Goal: Task Accomplishment & Management: Manage account settings

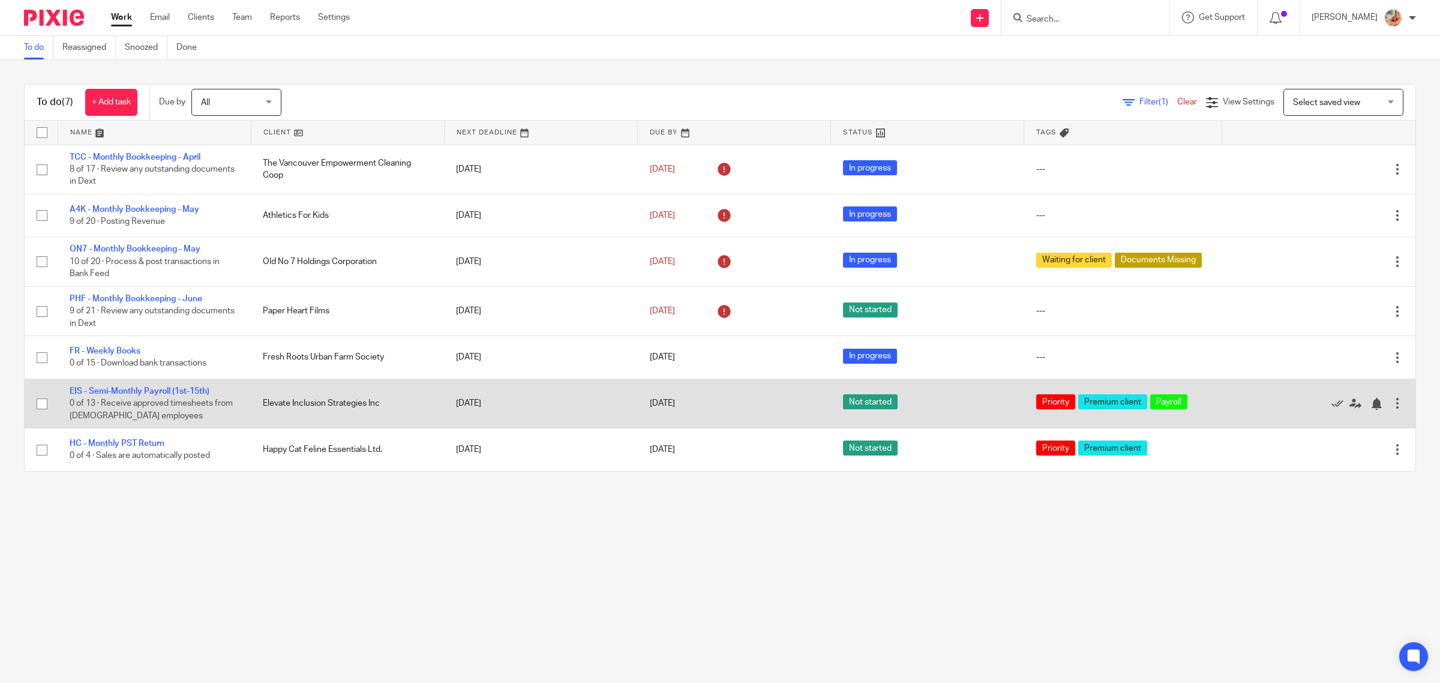
drag, startPoint x: 136, startPoint y: 388, endPoint x: 223, endPoint y: 407, distance: 89.1
click at [136, 387] on link "EIS - Semi-Monthly Payroll (1st-15th)" at bounding box center [140, 391] width 140 height 8
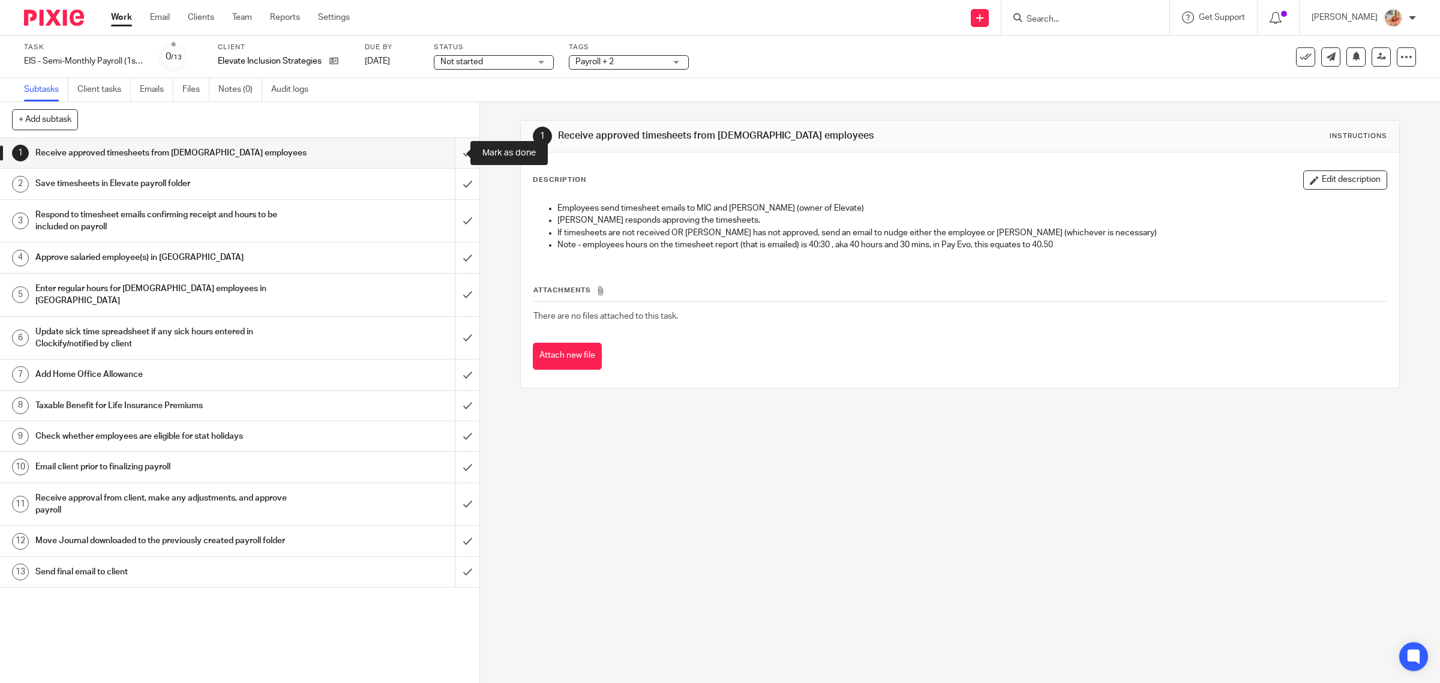
click at [449, 151] on input "submit" at bounding box center [240, 153] width 480 height 30
click at [455, 184] on input "submit" at bounding box center [240, 184] width 480 height 30
drag, startPoint x: 457, startPoint y: 213, endPoint x: 454, endPoint y: 244, distance: 31.4
click at [457, 214] on input "submit" at bounding box center [240, 221] width 480 height 43
click at [454, 252] on input "submit" at bounding box center [240, 257] width 480 height 30
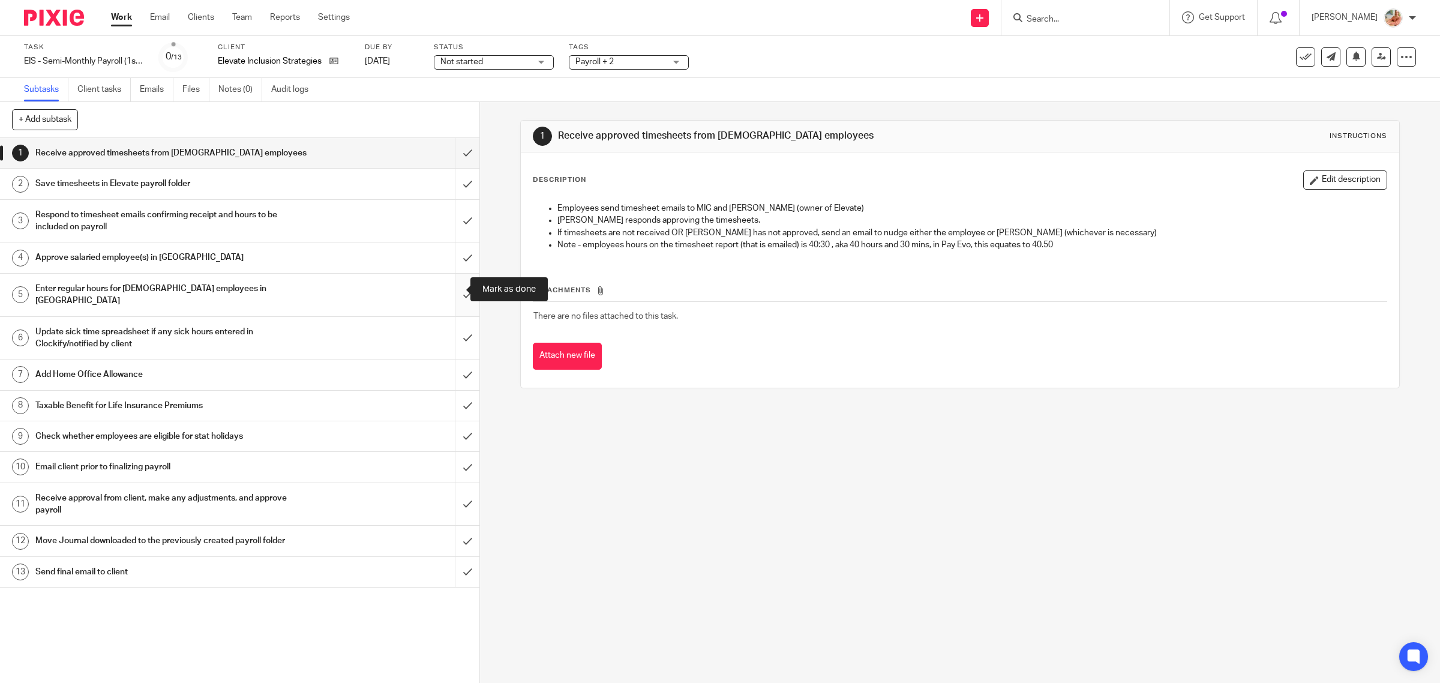
click at [452, 285] on input "submit" at bounding box center [240, 295] width 480 height 43
click at [452, 324] on input "submit" at bounding box center [240, 338] width 480 height 43
click at [452, 360] on input "submit" at bounding box center [240, 375] width 480 height 30
click at [451, 391] on input "submit" at bounding box center [240, 406] width 480 height 30
click at [451, 422] on input "submit" at bounding box center [240, 436] width 480 height 30
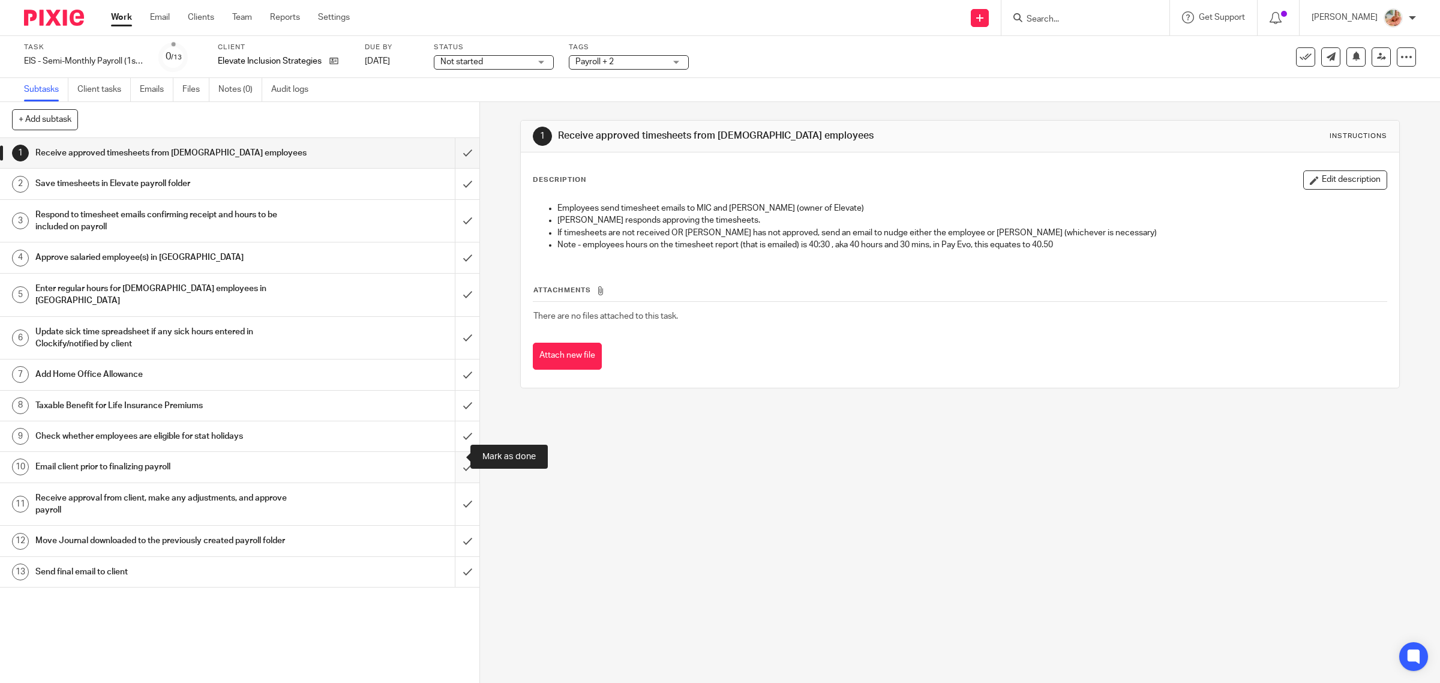
click at [451, 452] on input "submit" at bounding box center [240, 467] width 480 height 30
click at [457, 493] on input "submit" at bounding box center [240, 504] width 480 height 43
click at [457, 526] on input "submit" at bounding box center [240, 541] width 480 height 30
drag, startPoint x: 458, startPoint y: 554, endPoint x: 428, endPoint y: 466, distance: 92.6
click at [459, 557] on input "submit" at bounding box center [240, 572] width 480 height 30
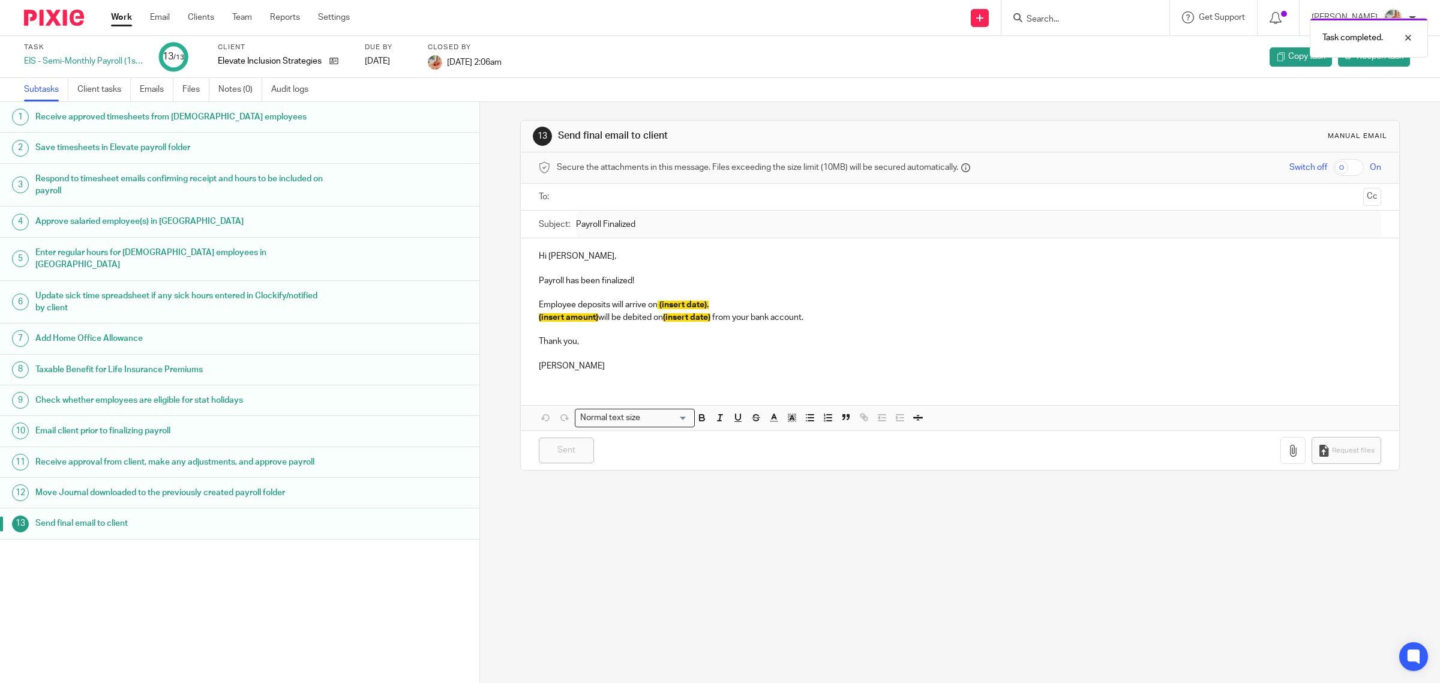
click at [115, 16] on link "Work" at bounding box center [121, 17] width 21 height 12
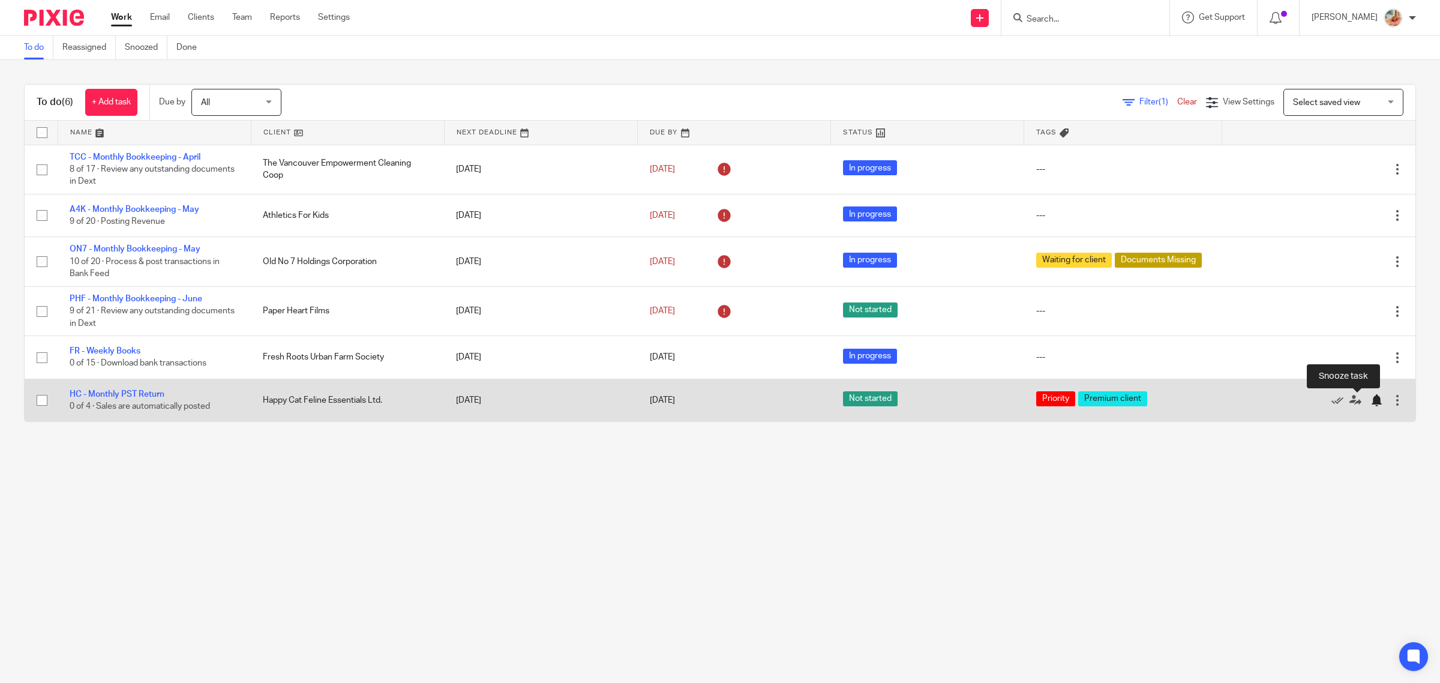
click at [1371, 402] on div at bounding box center [1377, 400] width 12 height 12
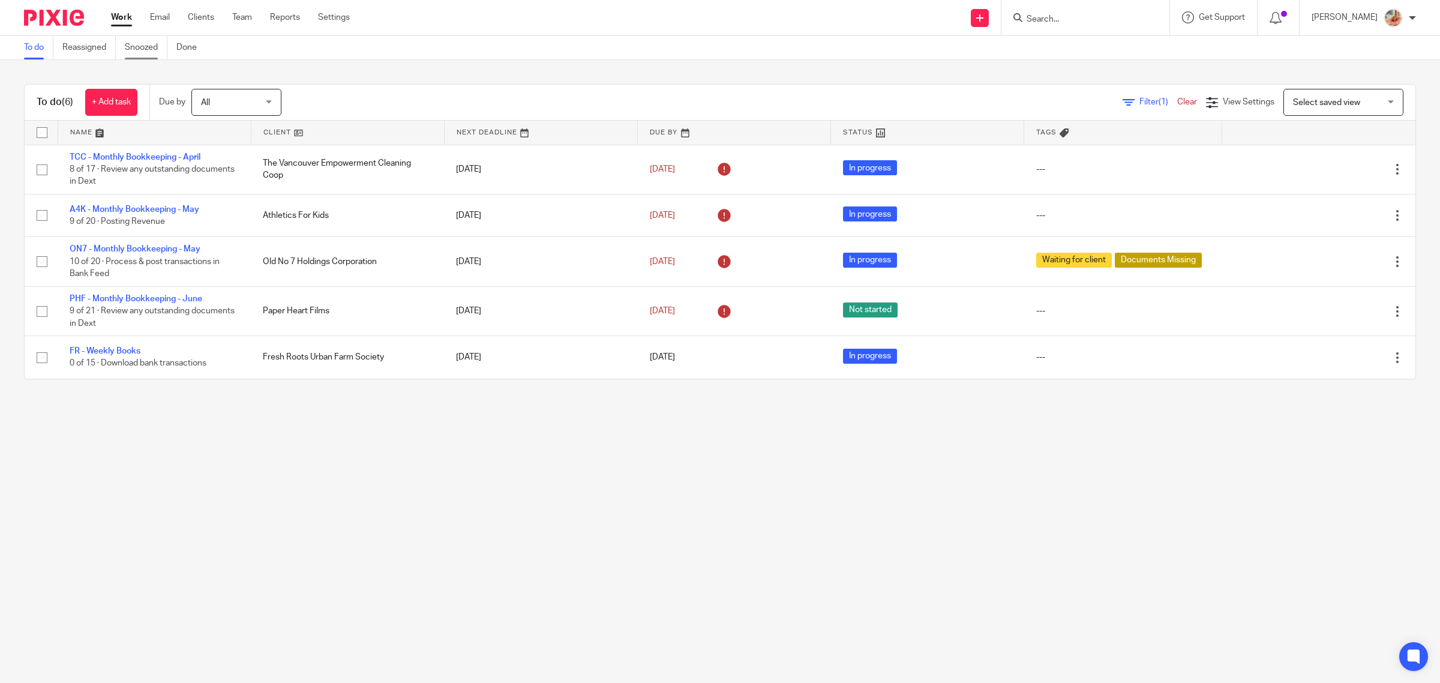
click at [147, 48] on link "Snoozed" at bounding box center [146, 47] width 43 height 23
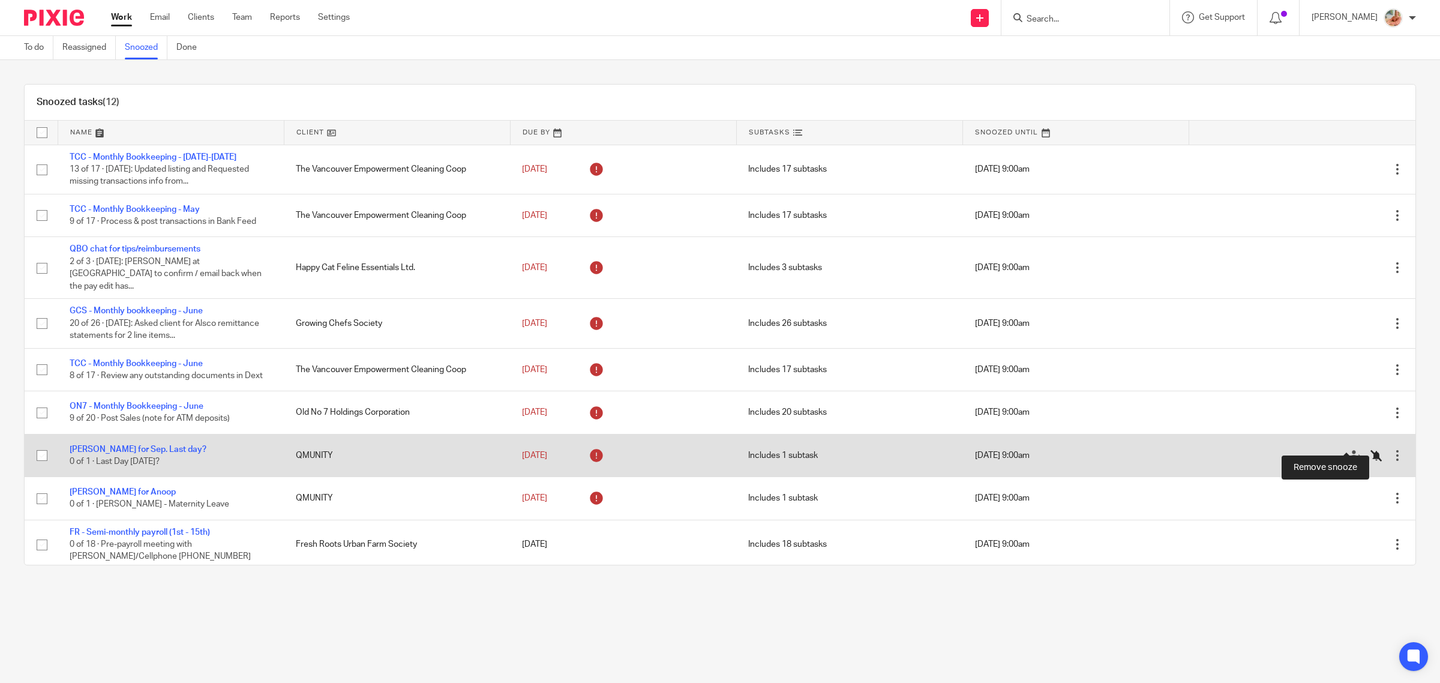
click at [1371, 450] on icon at bounding box center [1377, 456] width 12 height 12
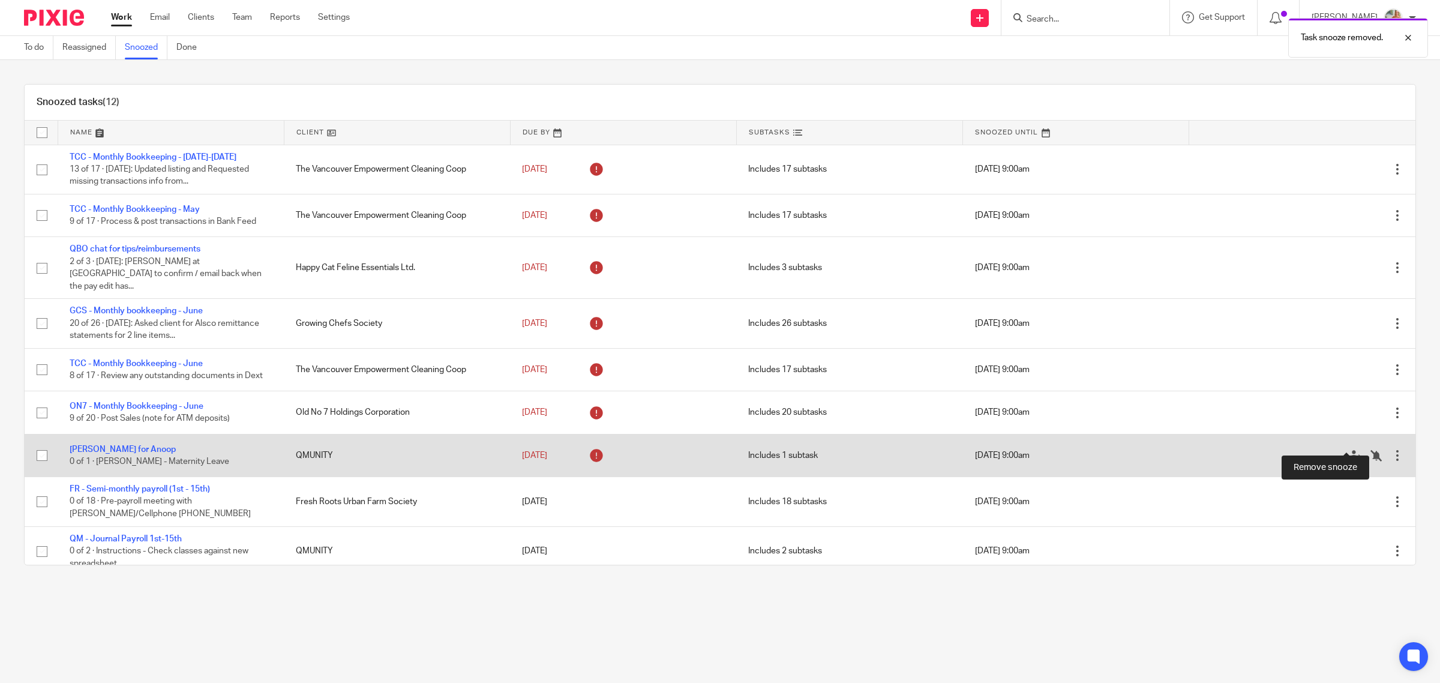
drag, startPoint x: 1347, startPoint y: 442, endPoint x: 1041, endPoint y: 452, distance: 306.3
click at [1371, 450] on icon at bounding box center [1377, 456] width 12 height 12
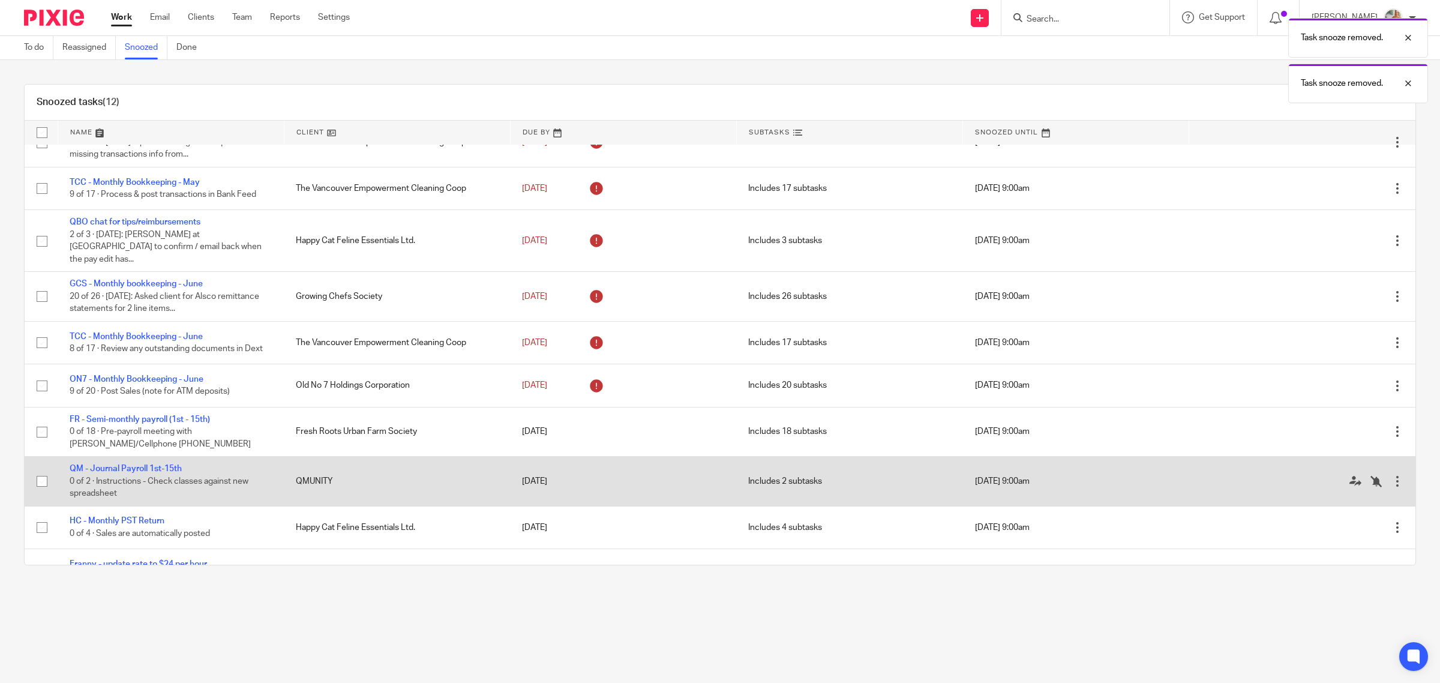
scroll to position [41, 0]
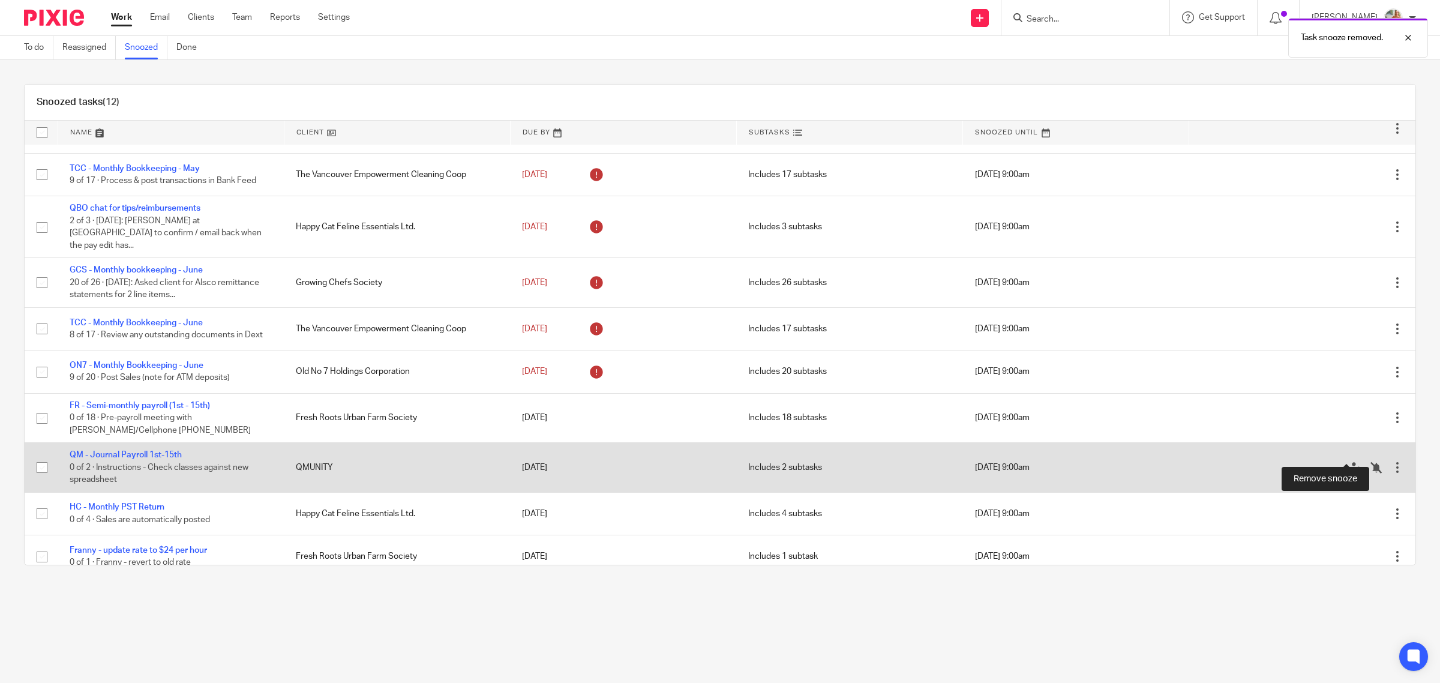
drag, startPoint x: 1340, startPoint y: 454, endPoint x: 1042, endPoint y: 454, distance: 298.3
click at [1371, 462] on icon at bounding box center [1377, 468] width 12 height 12
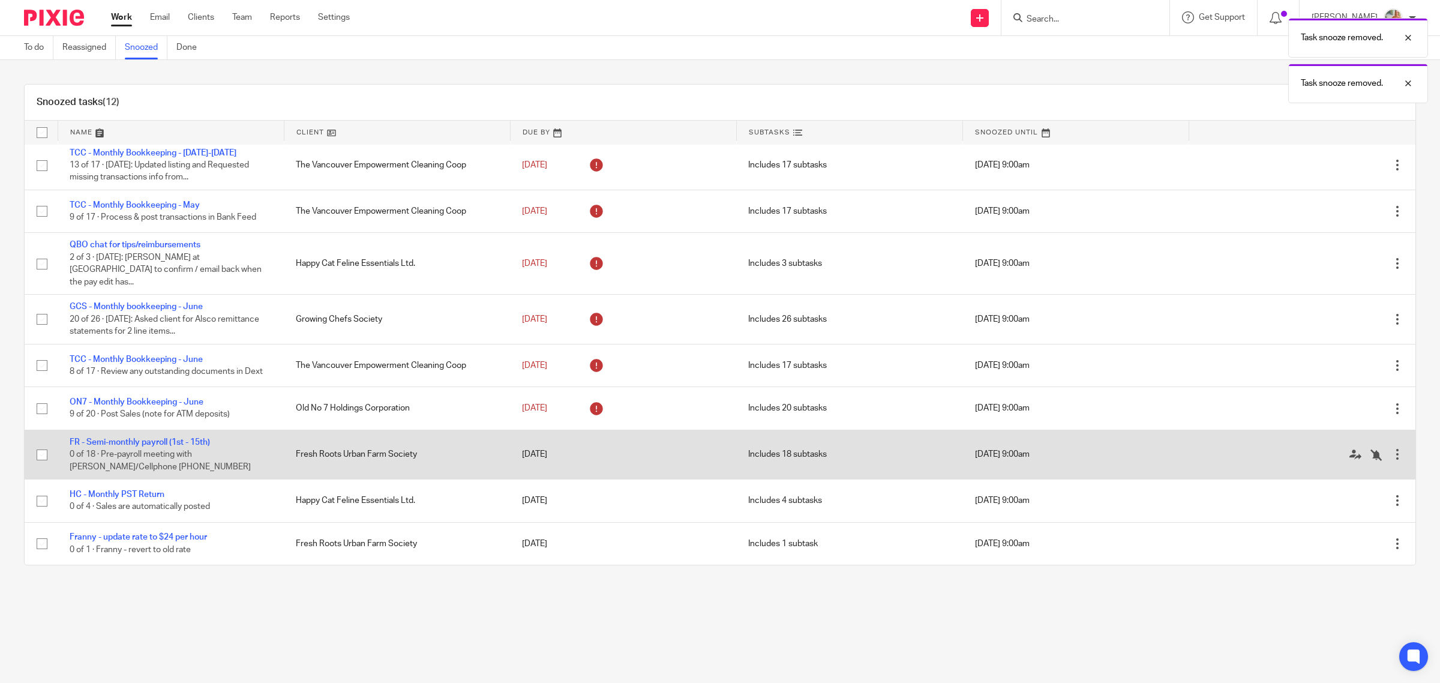
scroll to position [0, 0]
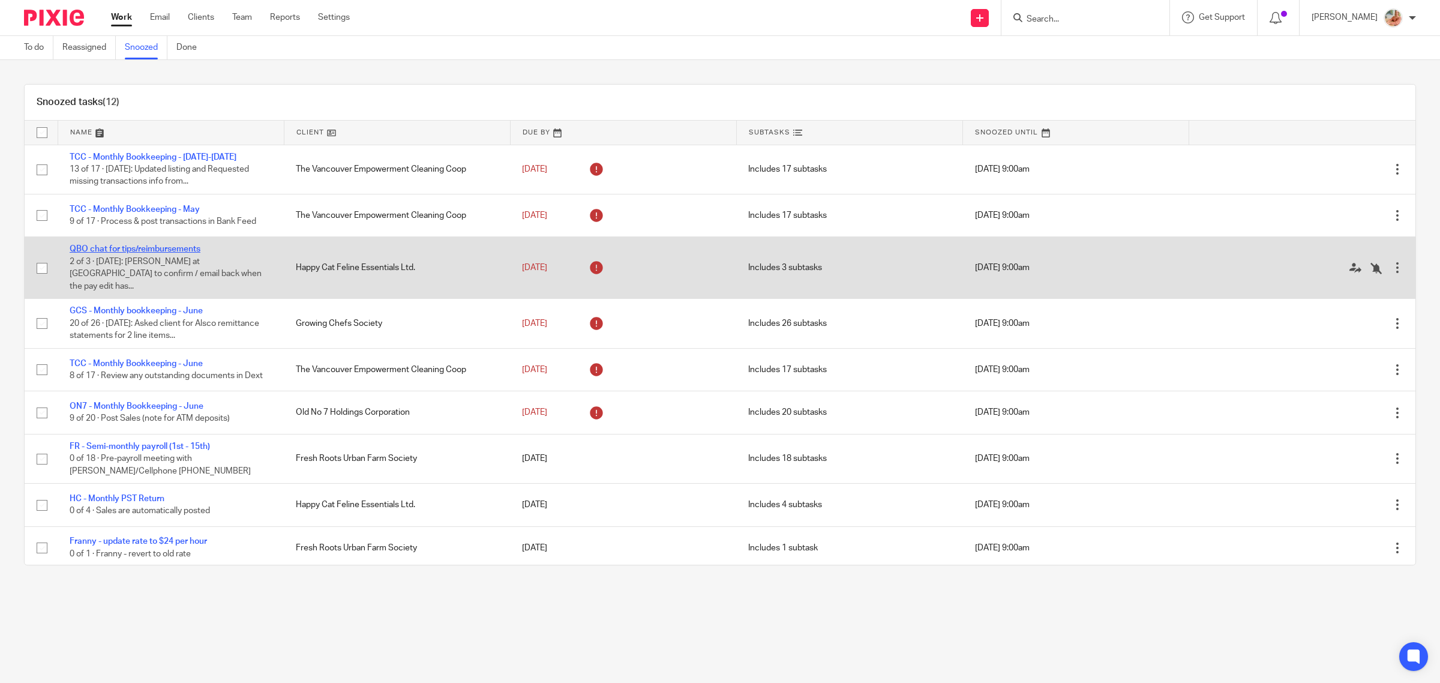
click at [176, 251] on link "QBO chat for tips/reimbursements" at bounding box center [135, 249] width 131 height 8
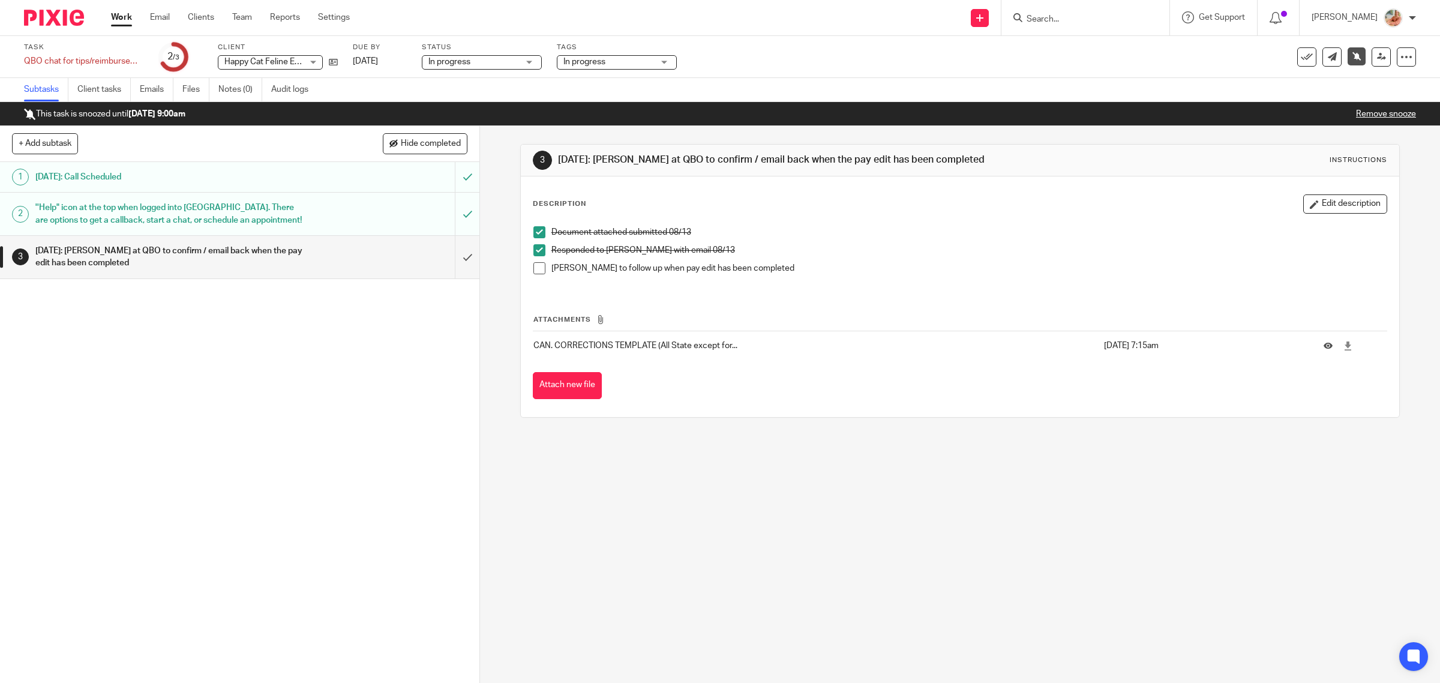
drag, startPoint x: 532, startPoint y: 265, endPoint x: 631, endPoint y: 269, distance: 99.1
click at [534, 265] on span at bounding box center [540, 268] width 12 height 12
click at [1317, 196] on button "Edit description" at bounding box center [1346, 203] width 84 height 19
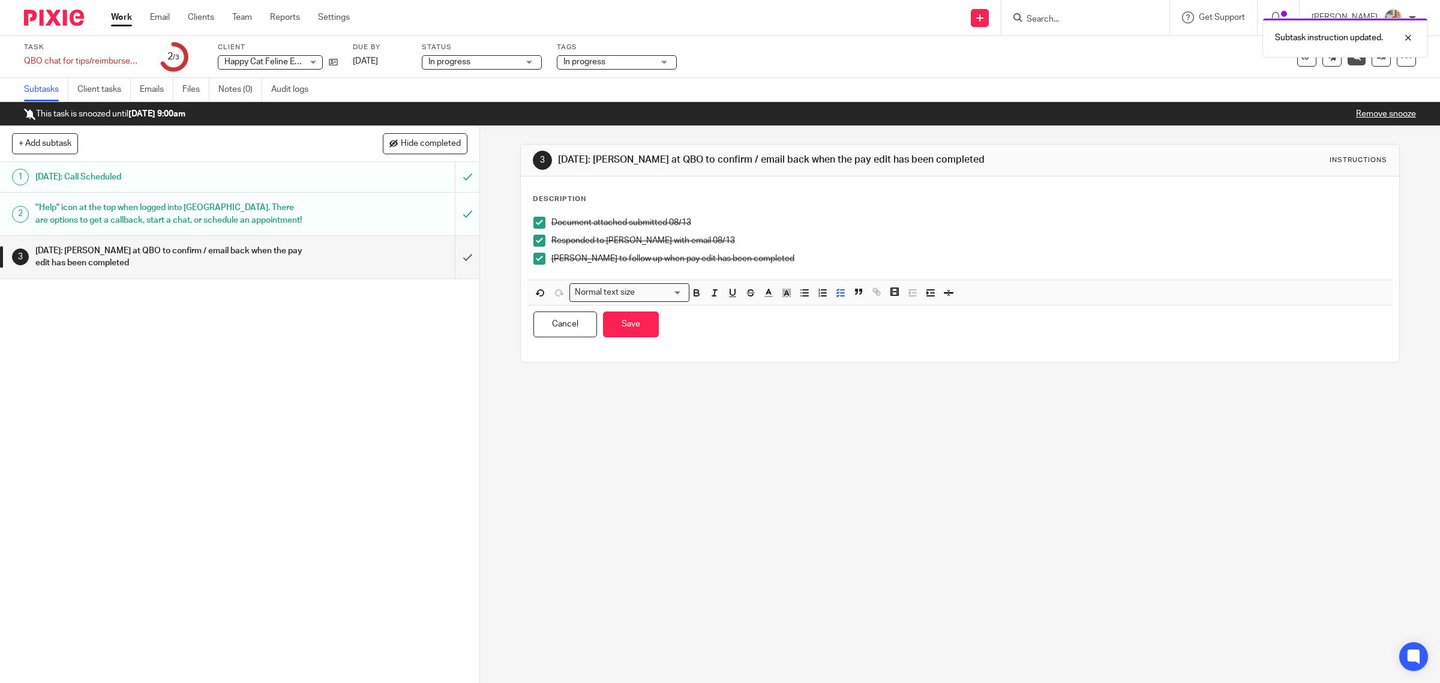
click at [778, 265] on p "Debra to follow up when pay edit has been completed" at bounding box center [970, 259] width 836 height 12
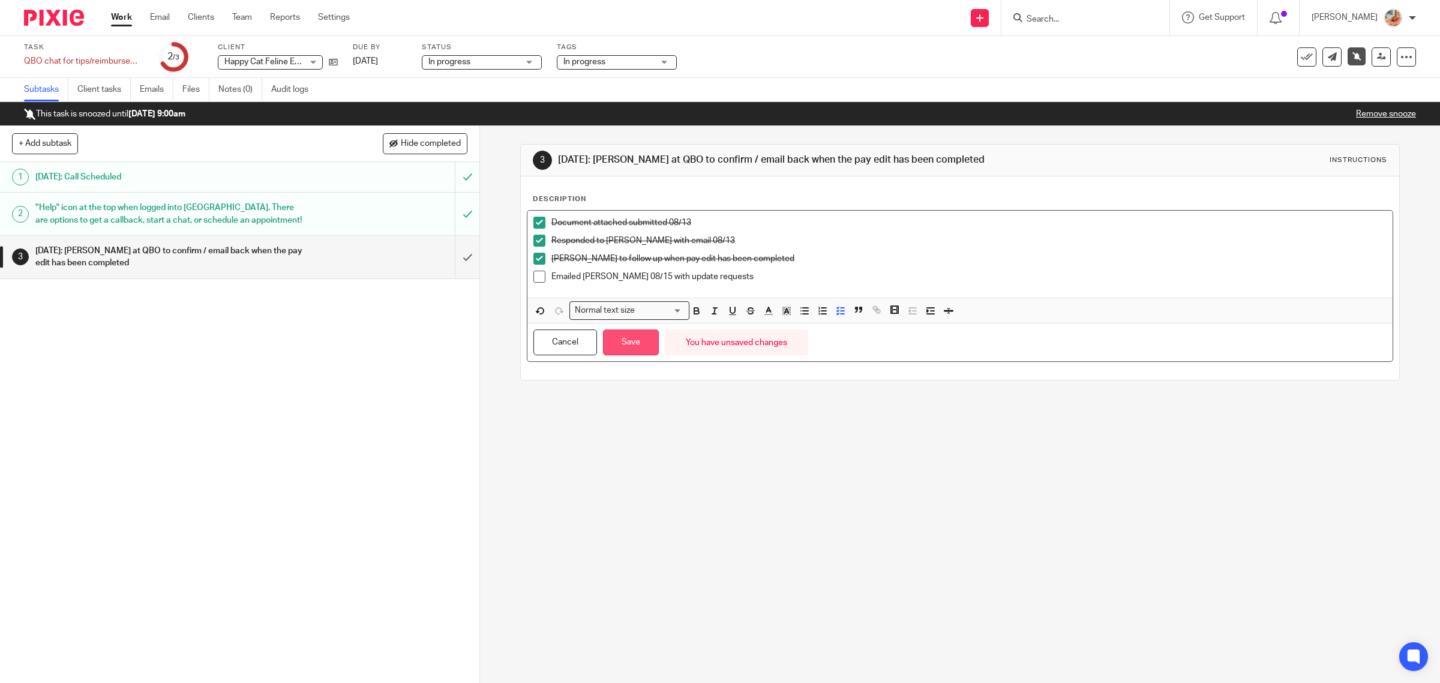
click at [620, 343] on button "Save" at bounding box center [631, 343] width 56 height 26
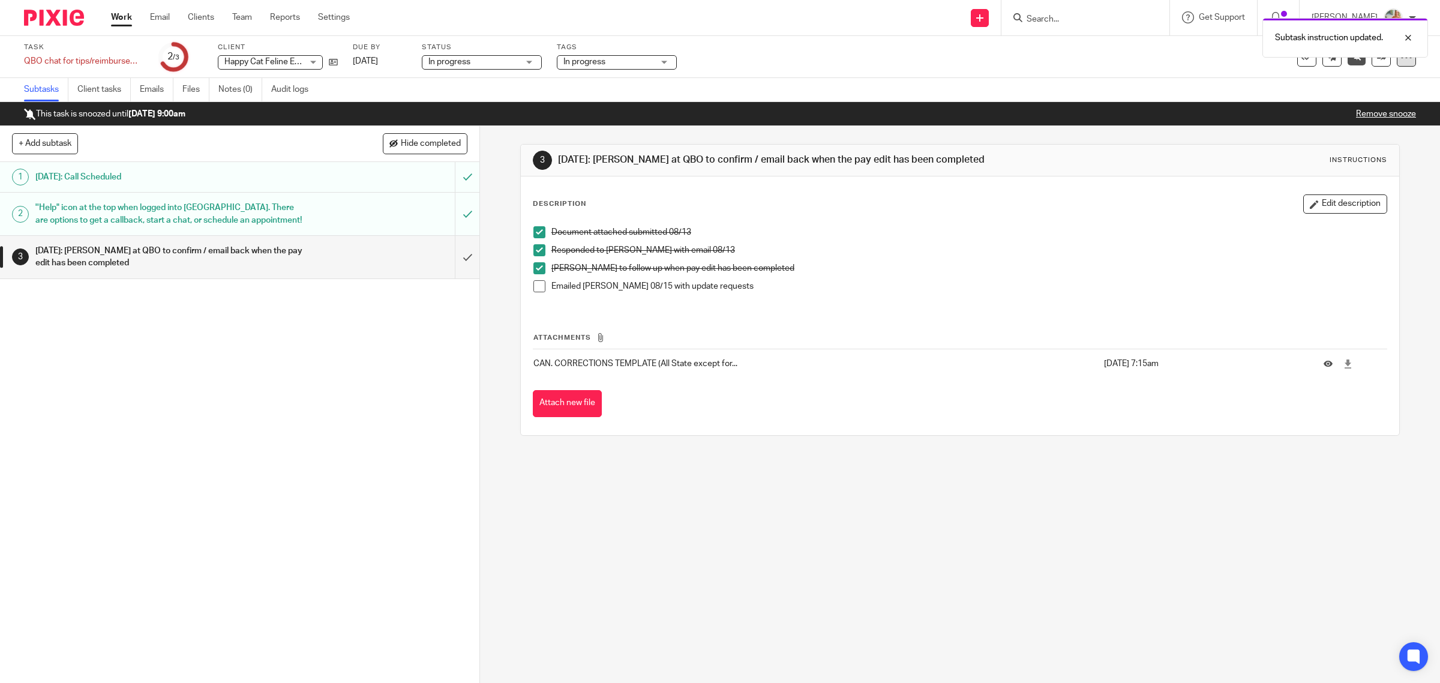
click at [1401, 61] on icon at bounding box center [1407, 57] width 12 height 12
click at [1338, 123] on link "Advanced task editor" at bounding box center [1350, 122] width 79 height 8
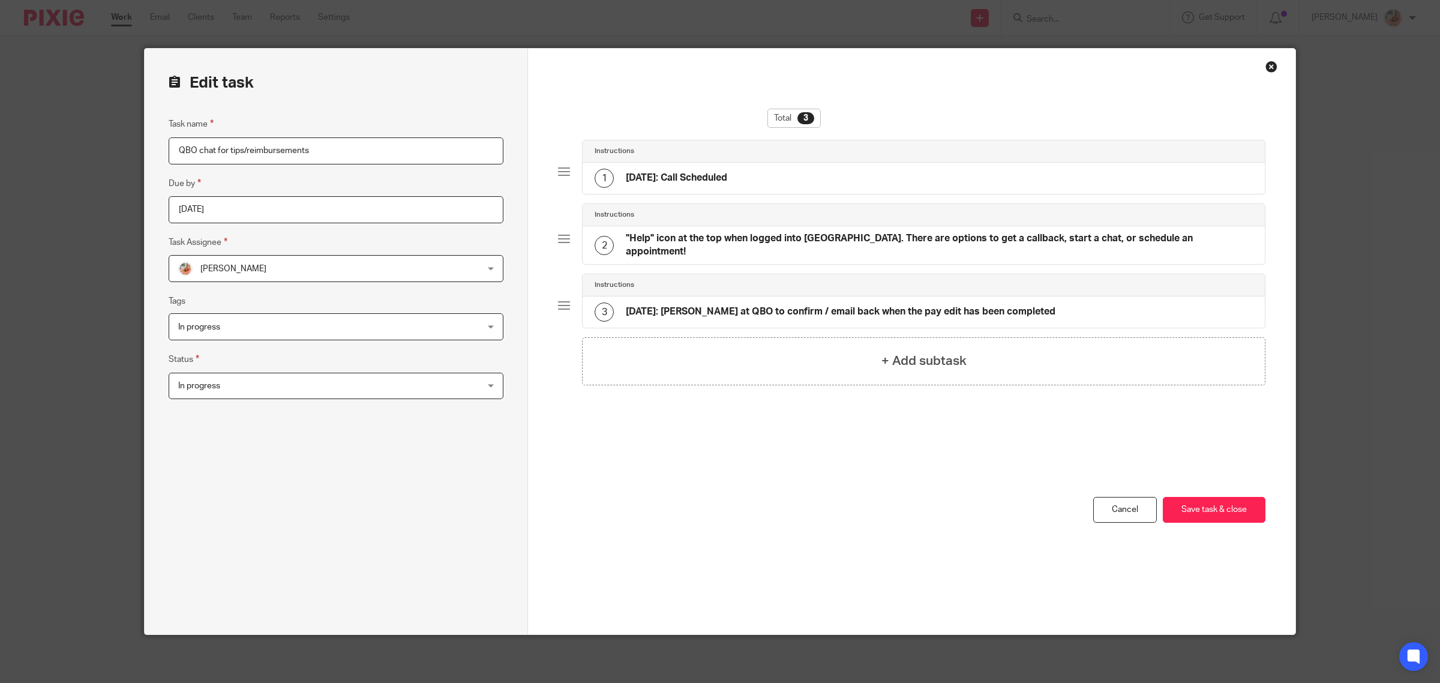
click at [715, 303] on div "3 [DATE]: [PERSON_NAME] at [GEOGRAPHIC_DATA] to confirm / email back when the p…" at bounding box center [825, 312] width 461 height 19
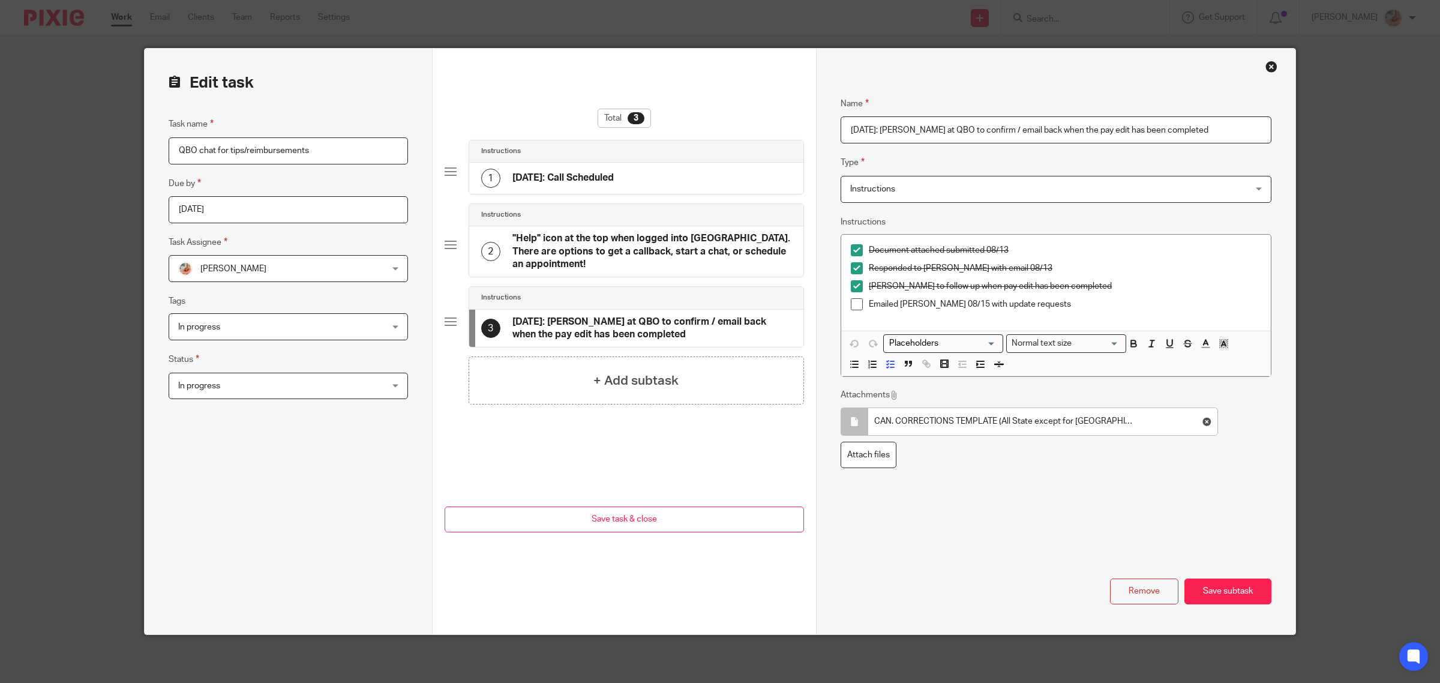
drag, startPoint x: 861, startPoint y: 132, endPoint x: 874, endPoint y: 130, distance: 12.7
click at [874, 130] on input "[DATE]: [PERSON_NAME] at QBO to confirm / email back when the pay edit has been…" at bounding box center [1056, 129] width 431 height 27
click at [885, 132] on input "[DATE] h: [PERSON_NAME] at QBO to confirm / email back when the pay edit has be…" at bounding box center [1056, 129] width 431 height 27
drag, startPoint x: 884, startPoint y: 127, endPoint x: 1305, endPoint y: 133, distance: 422.0
click at [1305, 133] on div "Edit task Task name QBO chat for tips/reimbursements Due by [DATE] Task Assigne…" at bounding box center [720, 341] width 1440 height 683
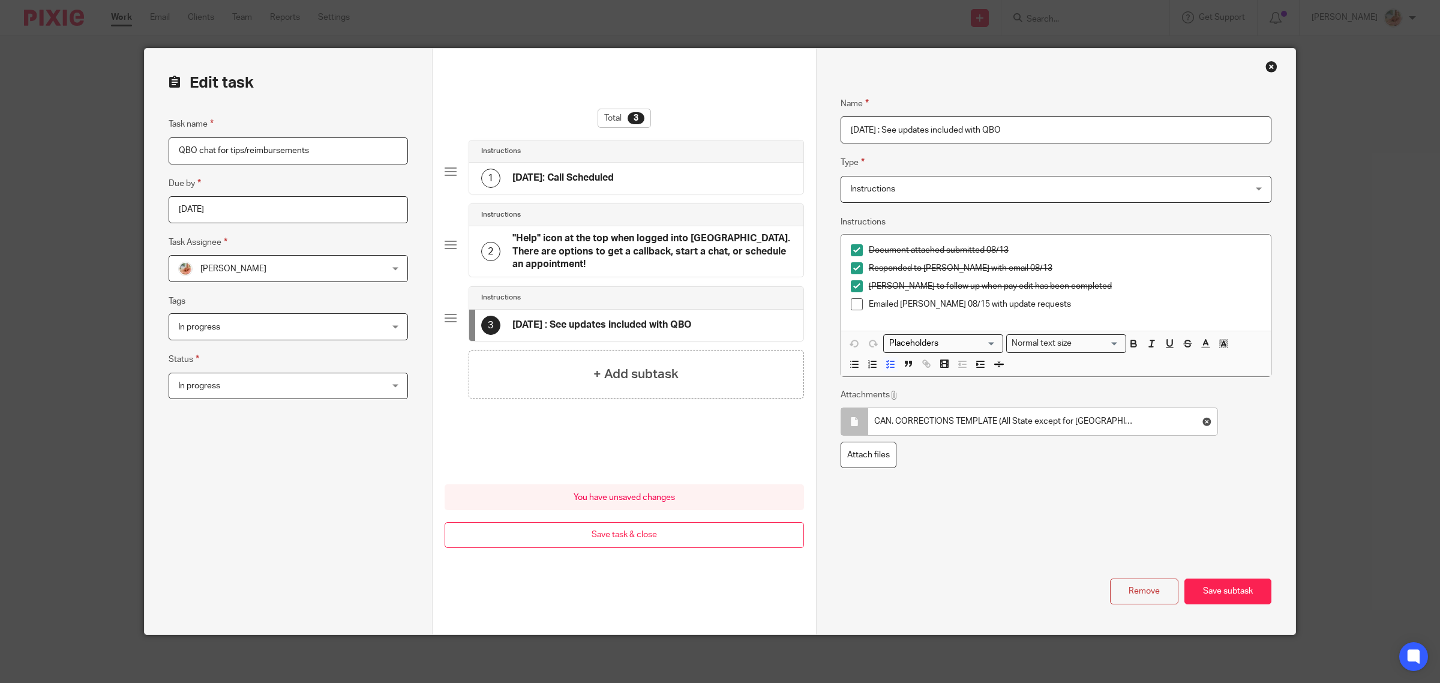
type input "[DATE] : See updates included with QBO"
click at [1277, 583] on div "Name [DATE]: Call Scheduled Type Instructions Instructions Instructions Send au…" at bounding box center [1056, 342] width 480 height 586
click at [1211, 583] on button "Save subtask" at bounding box center [1228, 592] width 87 height 26
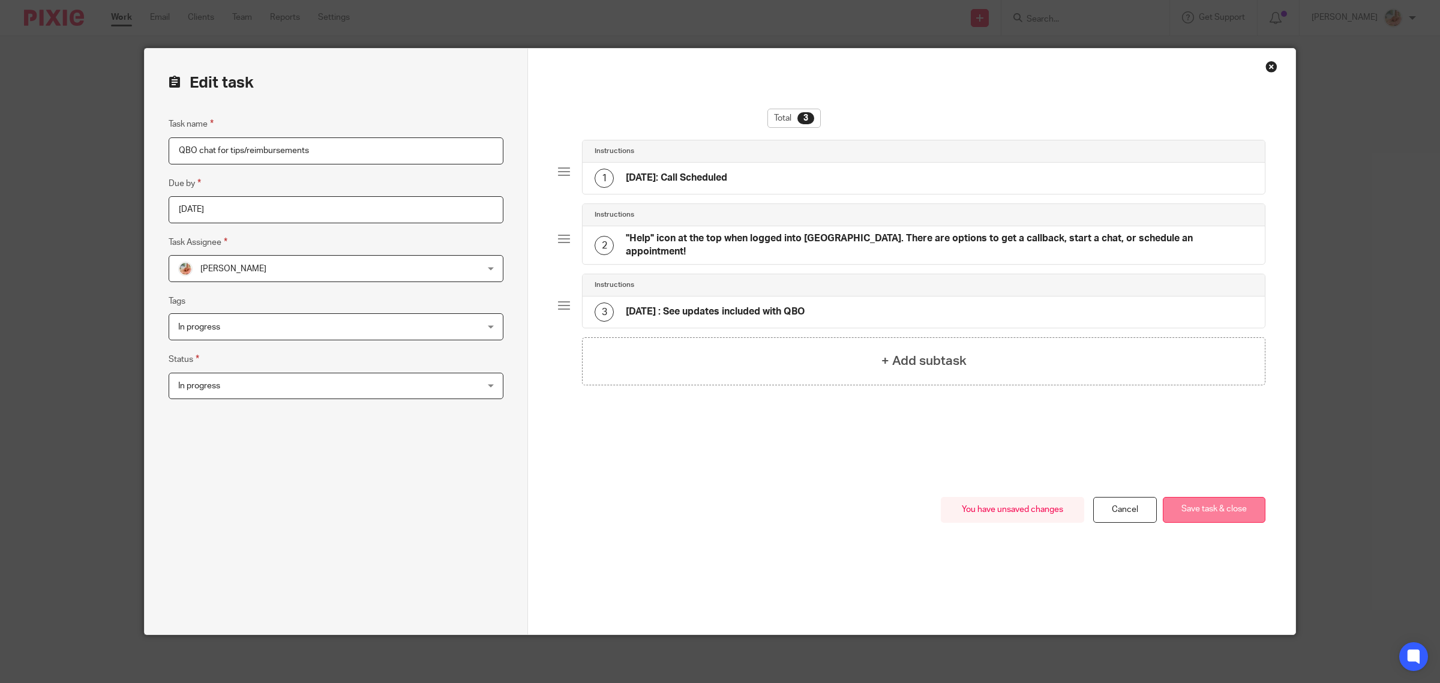
click at [1211, 508] on button "Save task & close" at bounding box center [1214, 510] width 103 height 26
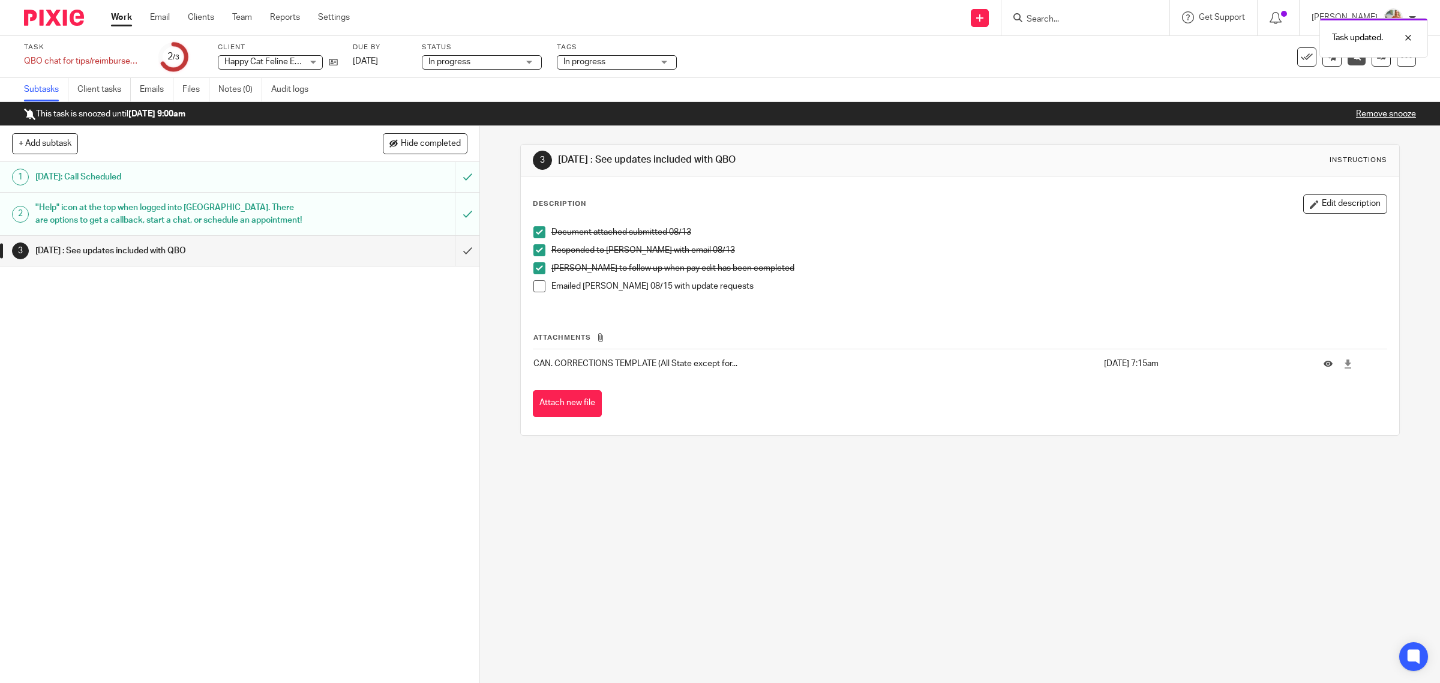
click at [126, 17] on link "Work" at bounding box center [121, 17] width 21 height 12
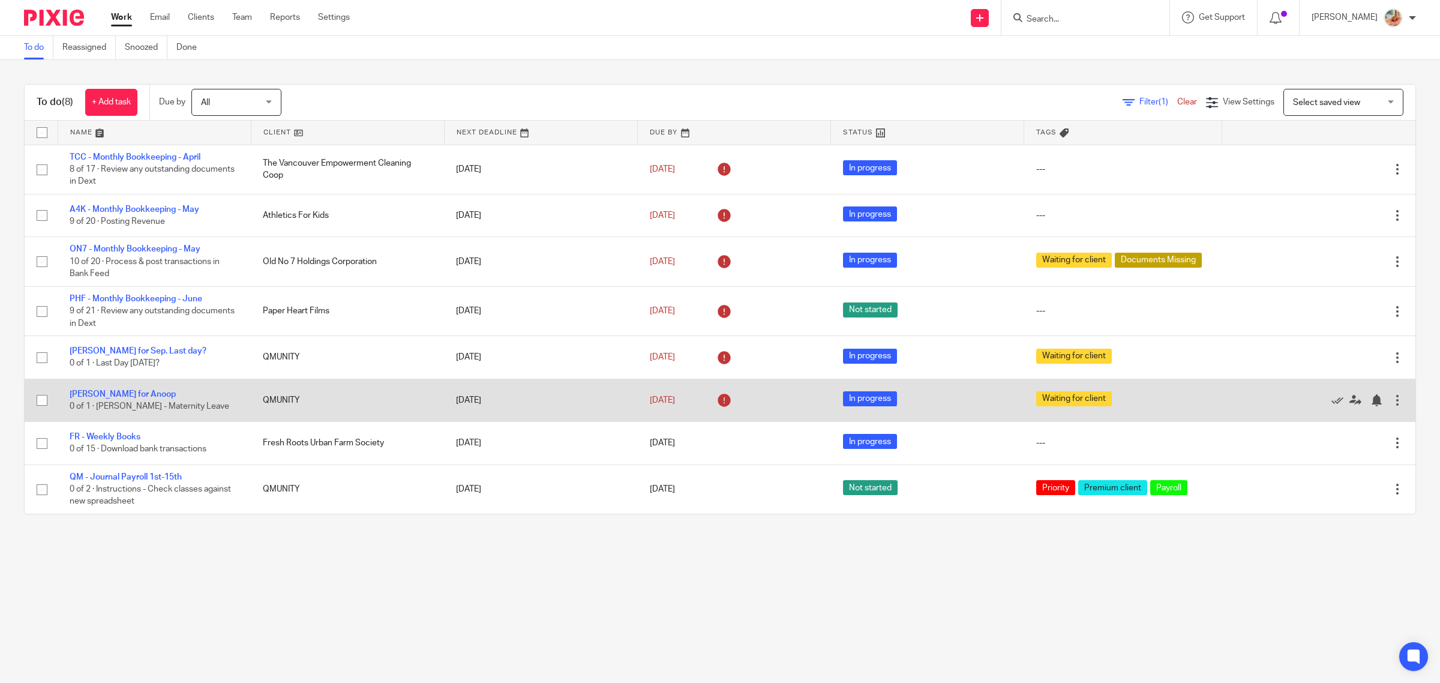
drag, startPoint x: 128, startPoint y: 350, endPoint x: 407, endPoint y: 379, distance: 280.6
click at [128, 350] on link "[PERSON_NAME] for Sep. Last day?" at bounding box center [138, 351] width 137 height 8
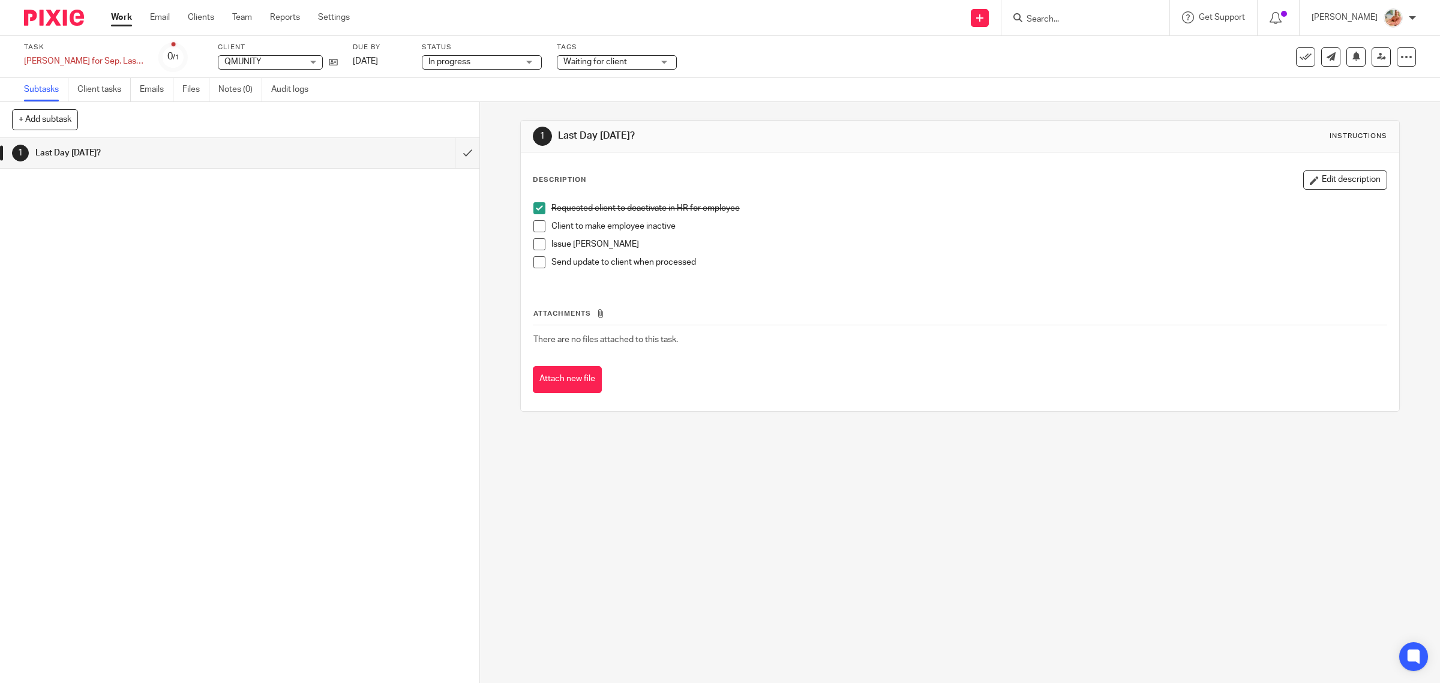
click at [537, 226] on span at bounding box center [540, 226] width 12 height 12
click at [535, 245] on span at bounding box center [540, 244] width 12 height 12
click at [537, 259] on span at bounding box center [540, 262] width 12 height 12
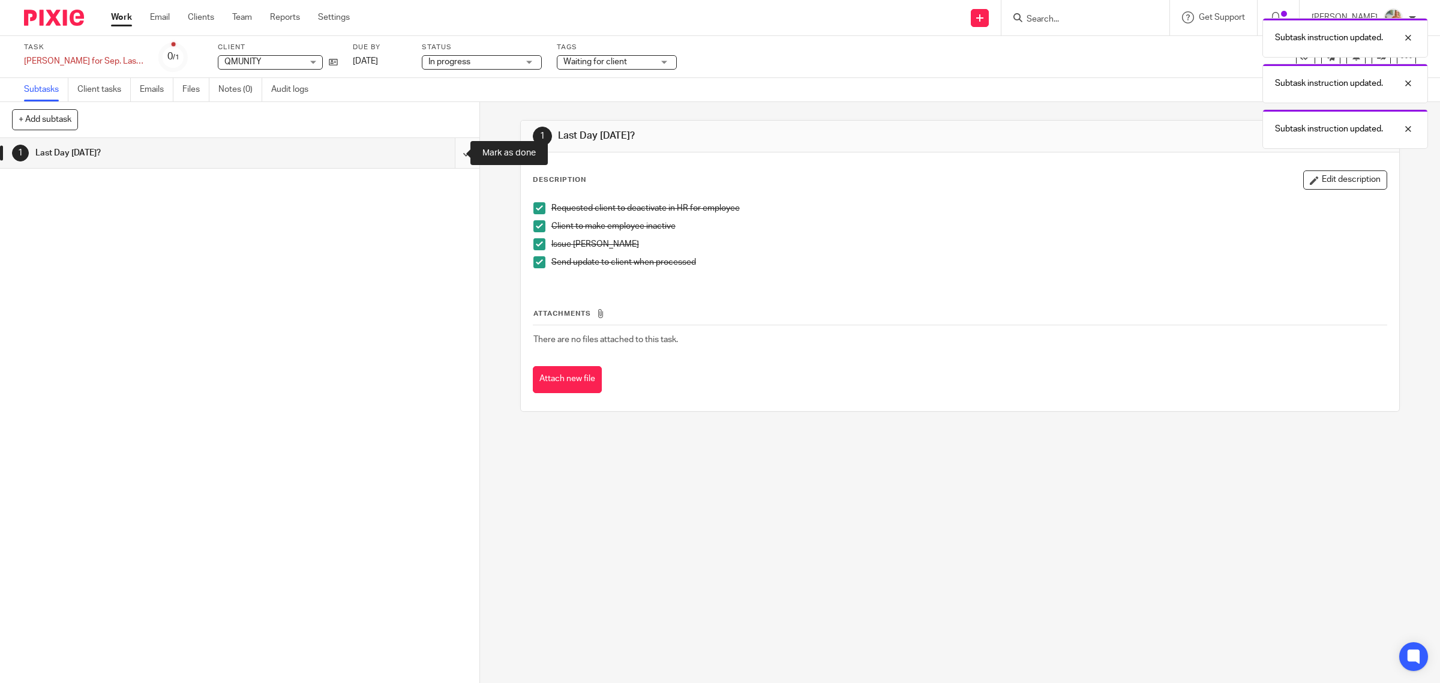
click at [457, 155] on input "submit" at bounding box center [240, 153] width 480 height 30
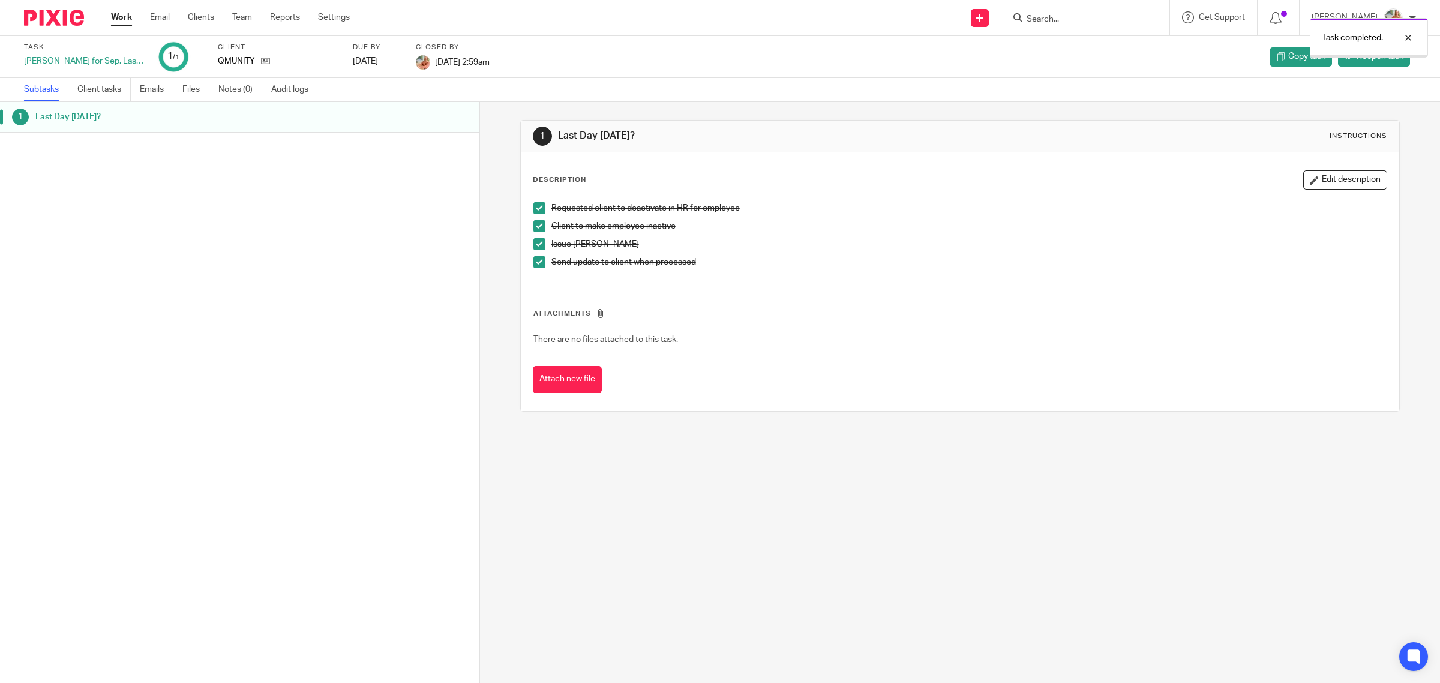
click at [122, 18] on link "Work" at bounding box center [121, 17] width 21 height 12
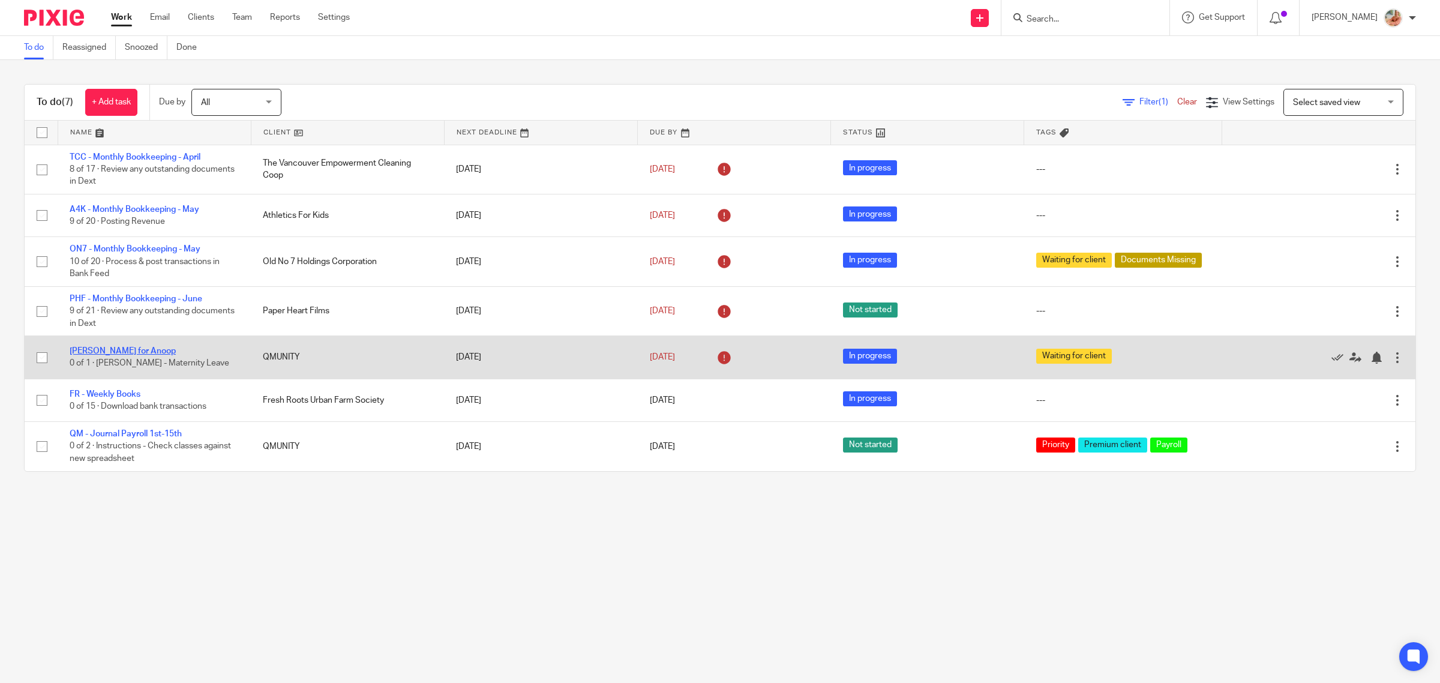
click at [109, 351] on link "[PERSON_NAME] for Anoop" at bounding box center [123, 351] width 106 height 8
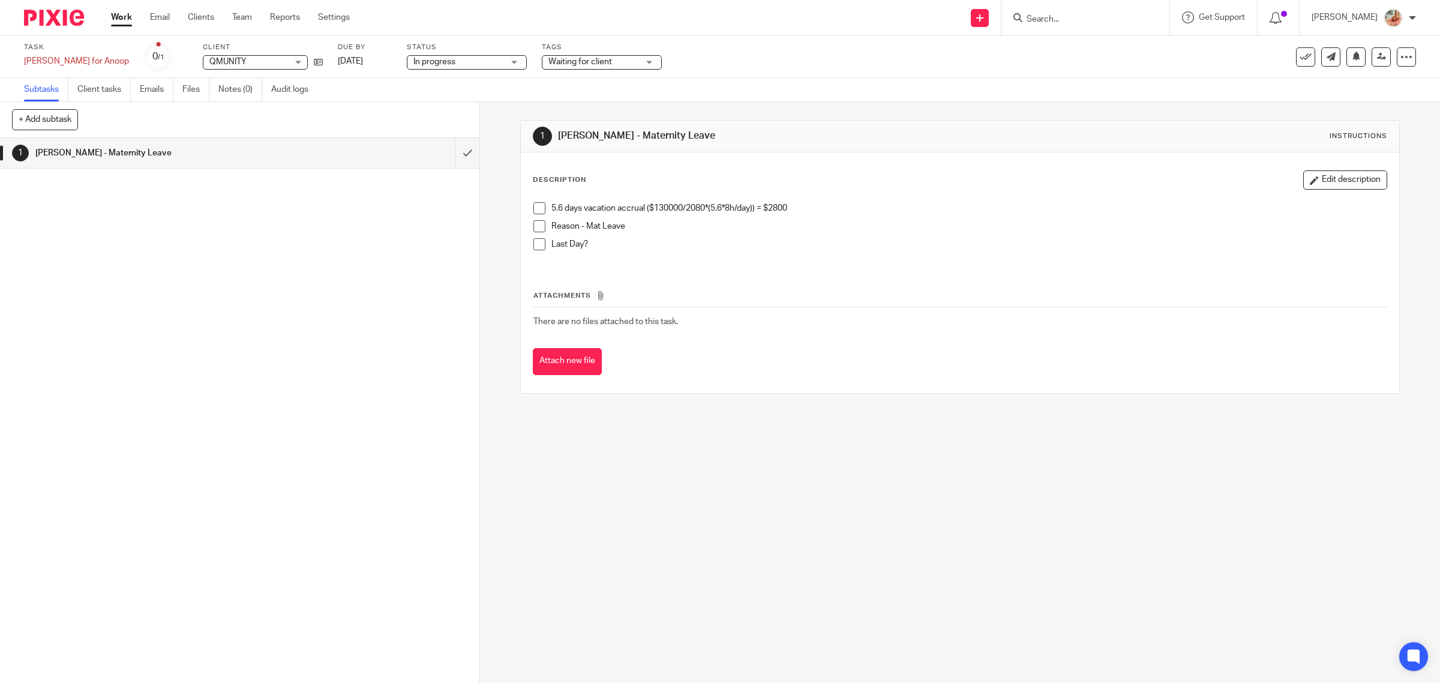
click at [537, 208] on span at bounding box center [540, 208] width 12 height 12
click at [1309, 178] on button "Edit description" at bounding box center [1346, 179] width 84 height 19
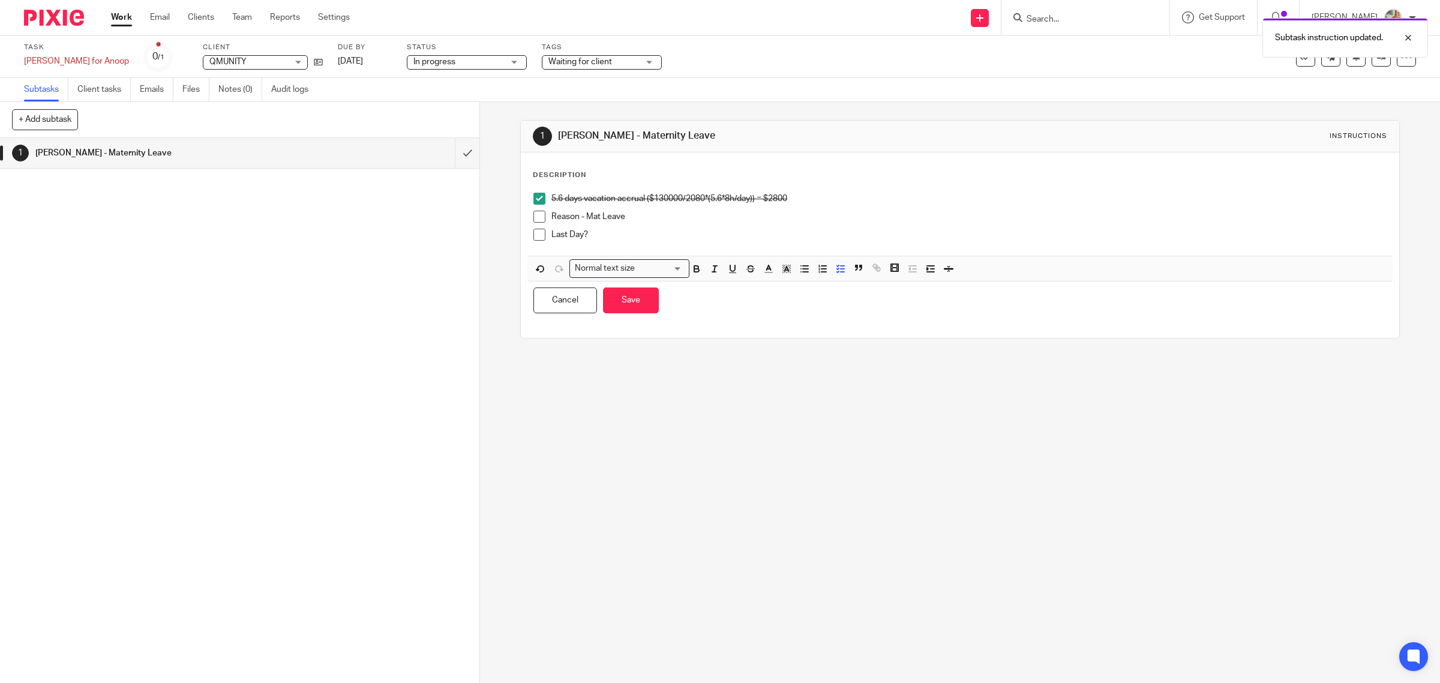
click at [536, 199] on span at bounding box center [540, 199] width 12 height 12
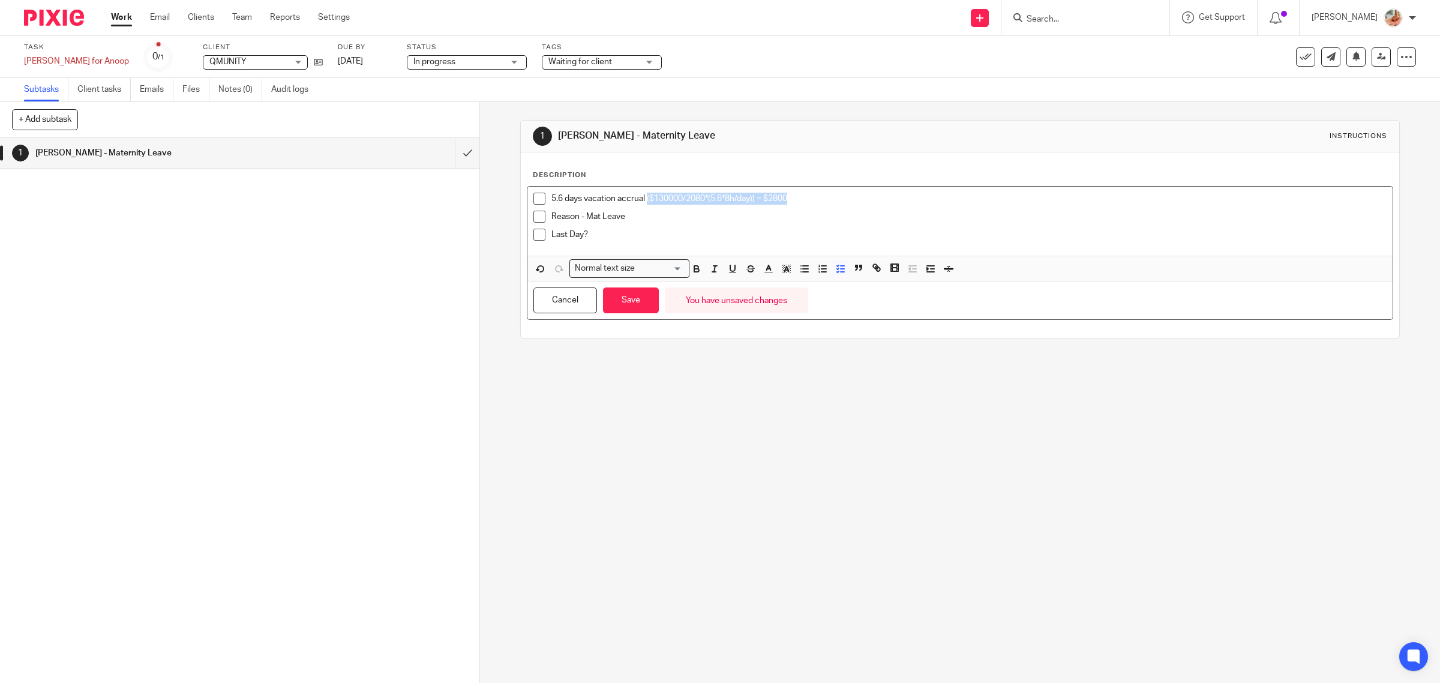
drag, startPoint x: 664, startPoint y: 198, endPoint x: 643, endPoint y: 198, distance: 21.0
click at [643, 198] on p "5.6 days vacation accrual ($130000/2080*(5.6*8h/day)) = $2800" at bounding box center [970, 199] width 836 height 12
click at [541, 194] on li "5.6 days vacation accrual" at bounding box center [961, 202] width 854 height 18
click at [534, 225] on li "Reason - Mat Leave" at bounding box center [961, 220] width 854 height 18
click at [534, 205] on li "5.6 days vacation accrual" at bounding box center [961, 202] width 854 height 18
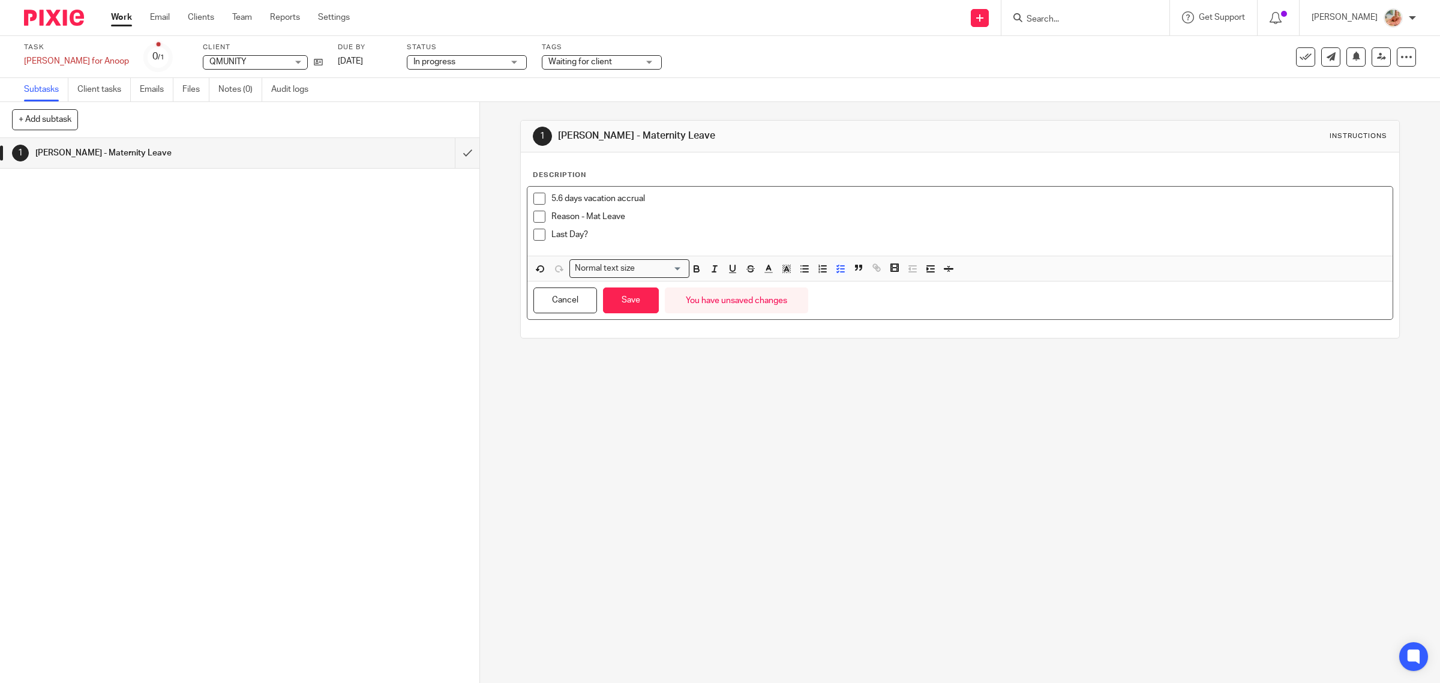
click at [535, 200] on span at bounding box center [540, 199] width 12 height 12
click at [534, 215] on span at bounding box center [540, 217] width 12 height 12
click at [608, 229] on p "Last Day?" at bounding box center [970, 235] width 836 height 12
click at [534, 232] on span at bounding box center [540, 235] width 12 height 12
click at [661, 232] on p "Last Day Aug 15th" at bounding box center [970, 235] width 836 height 12
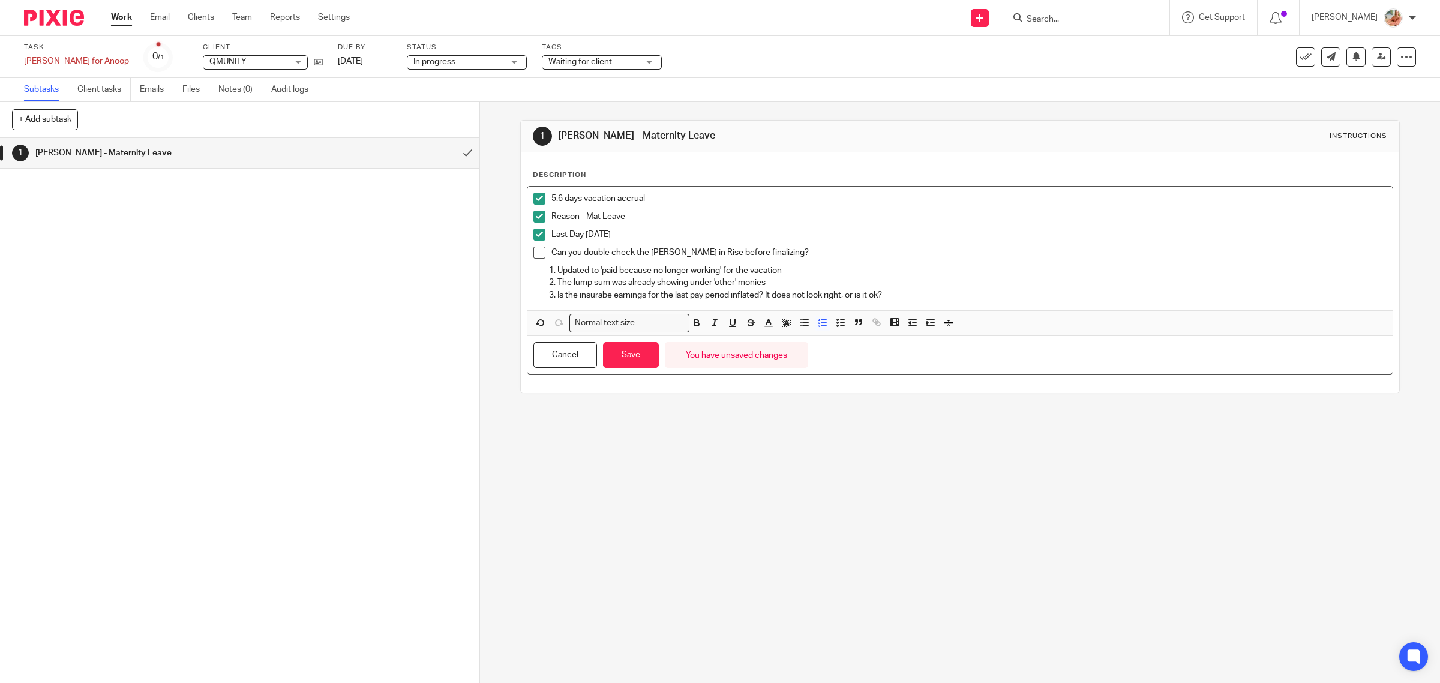
click at [604, 295] on p "Is the insurabe earnings for the last pay period inflated? It does not look rig…" at bounding box center [973, 295] width 830 height 12
click at [911, 296] on p "Is the insurable earnings for the last pay period inflated? It does not look ri…" at bounding box center [973, 295] width 830 height 12
click at [631, 362] on button "Save" at bounding box center [631, 355] width 56 height 26
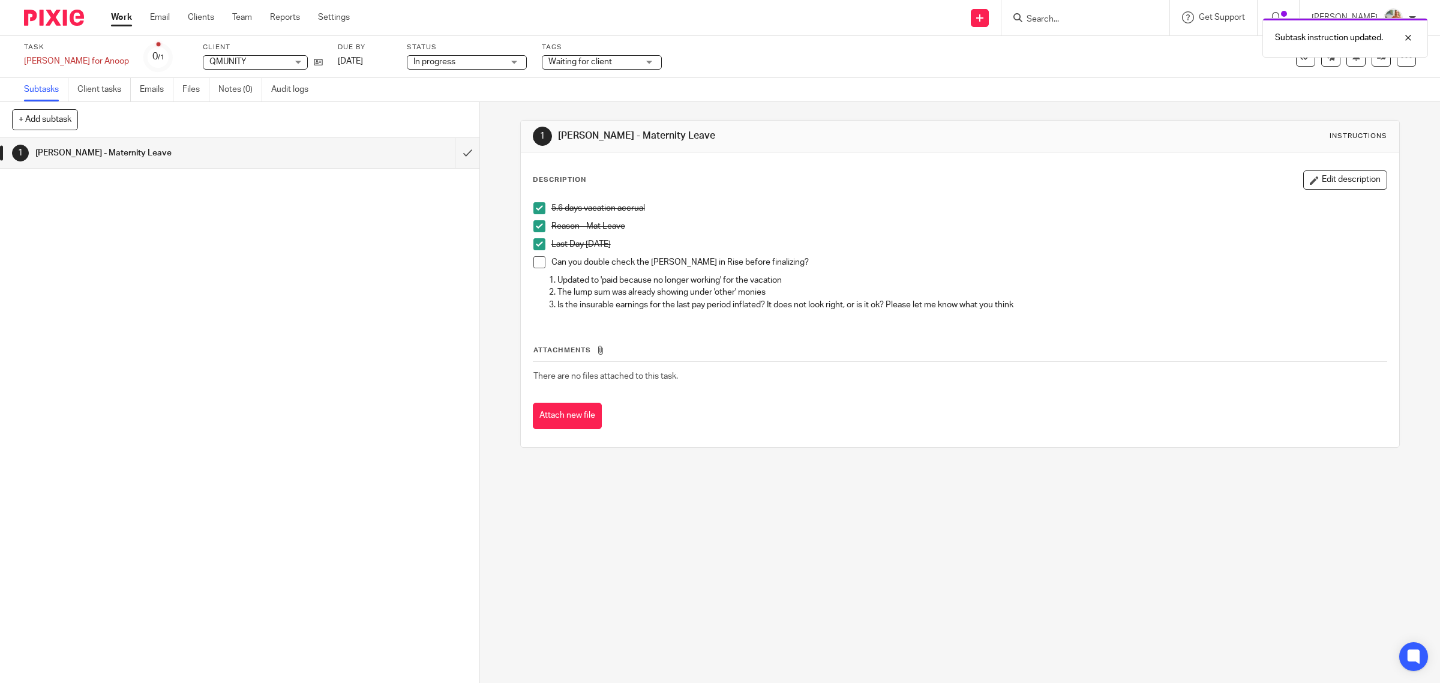
click at [1322, 177] on button "Edit description" at bounding box center [1346, 179] width 84 height 19
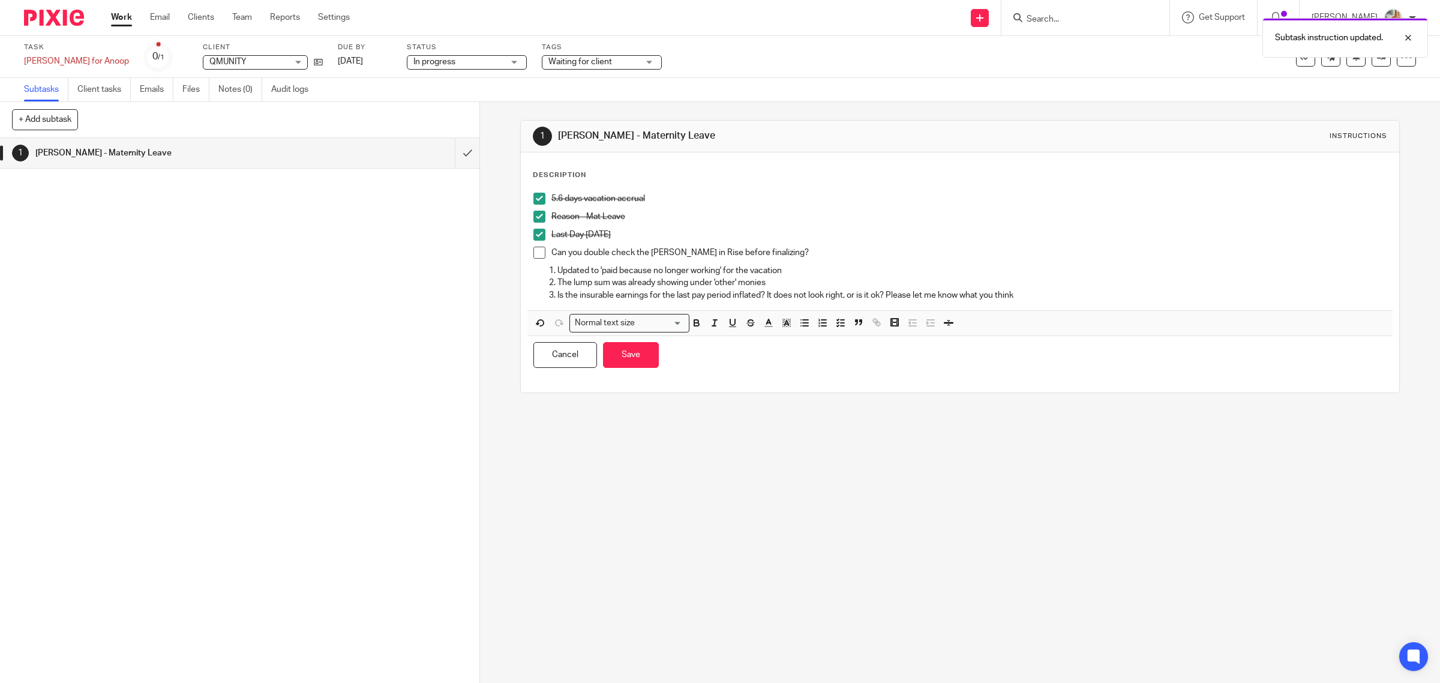
click at [1128, 268] on p "Updated to 'paid because no longer working' for the vacation" at bounding box center [973, 271] width 830 height 12
click at [1091, 285] on p "The lump sum was already showing under 'other' monies" at bounding box center [973, 283] width 830 height 12
click at [1080, 288] on p "The lump sum was already showing under 'other' monies" at bounding box center [973, 283] width 830 height 12
click at [1063, 291] on p "Is the insurable earnings for the last pay period inflated? It does not look ri…" at bounding box center [973, 295] width 830 height 12
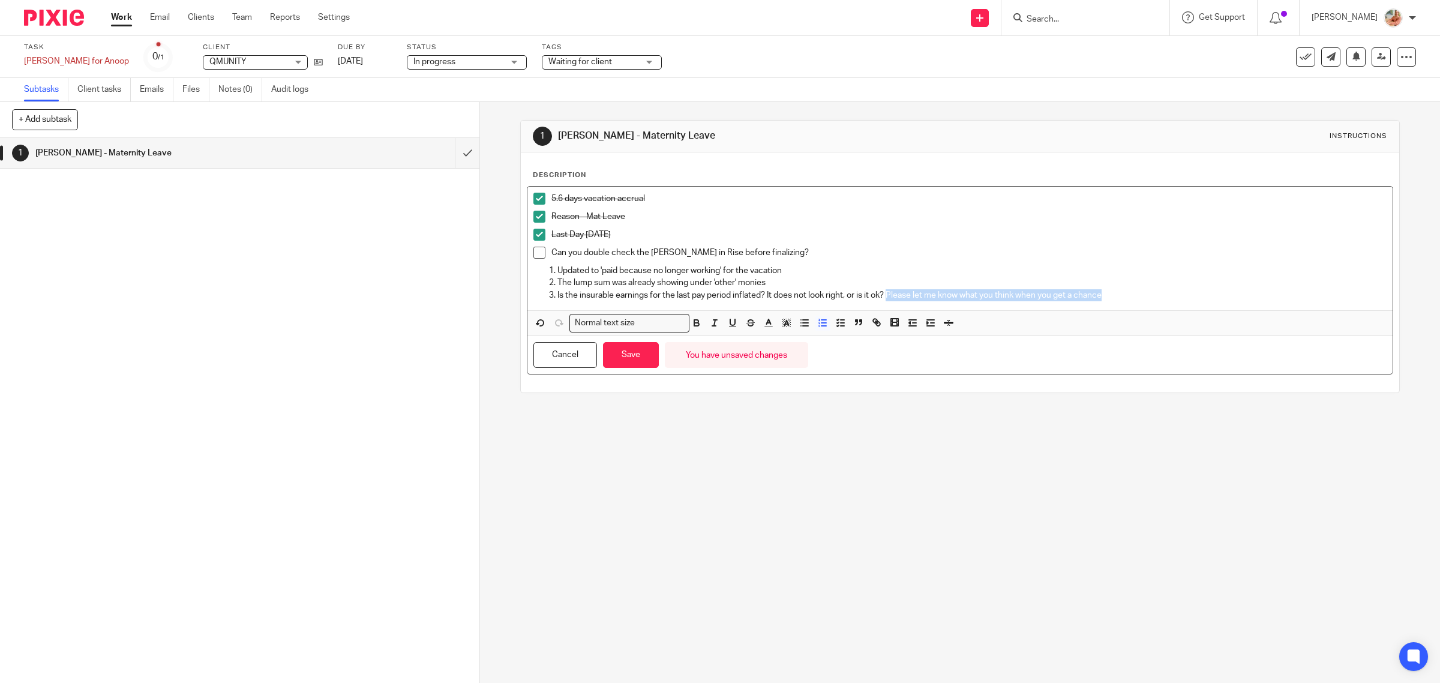
drag, startPoint x: 1112, startPoint y: 300, endPoint x: 888, endPoint y: 295, distance: 223.9
click at [888, 295] on p "Is the insurable earnings for the last pay period inflated? It does not look ri…" at bounding box center [973, 295] width 830 height 12
click at [640, 362] on button "Save" at bounding box center [631, 355] width 56 height 26
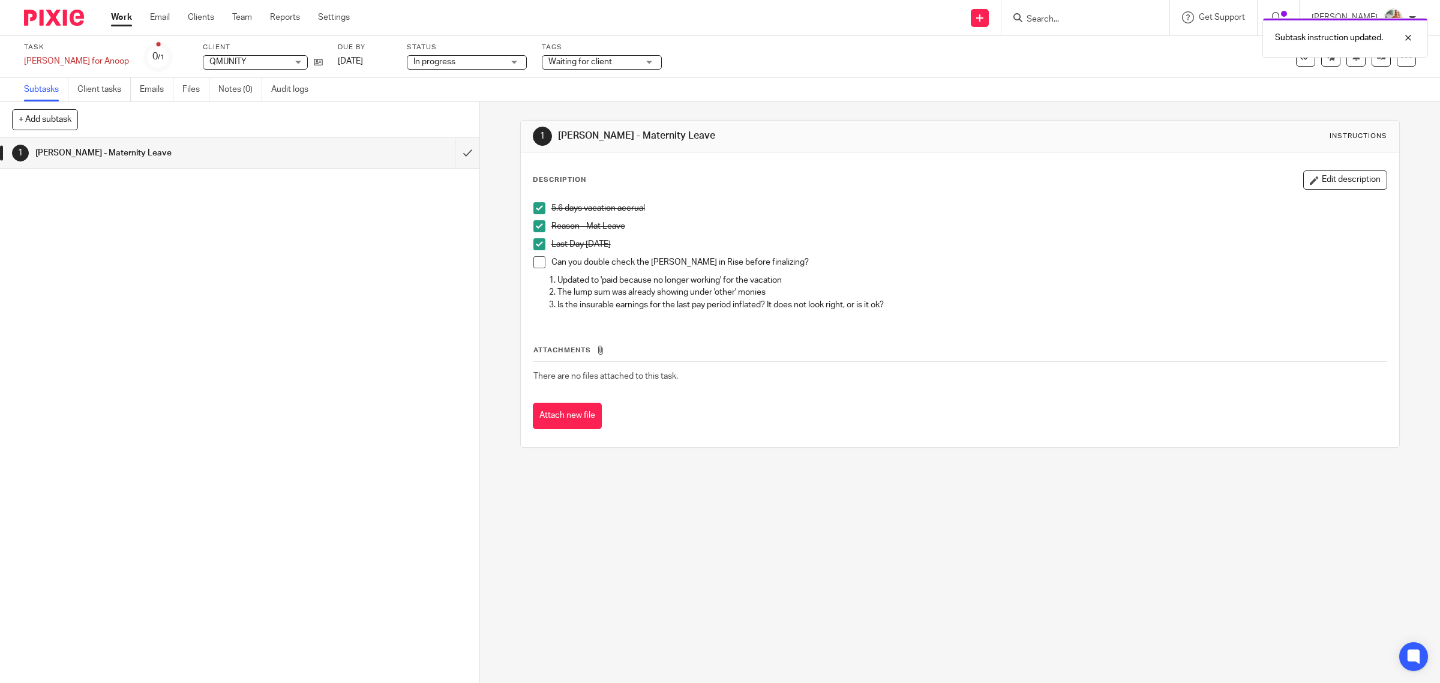
click at [787, 262] on p "Can you double check the ROE in Rise before finalizing?" at bounding box center [970, 262] width 836 height 12
click at [1304, 175] on button "Edit description" at bounding box center [1346, 179] width 84 height 19
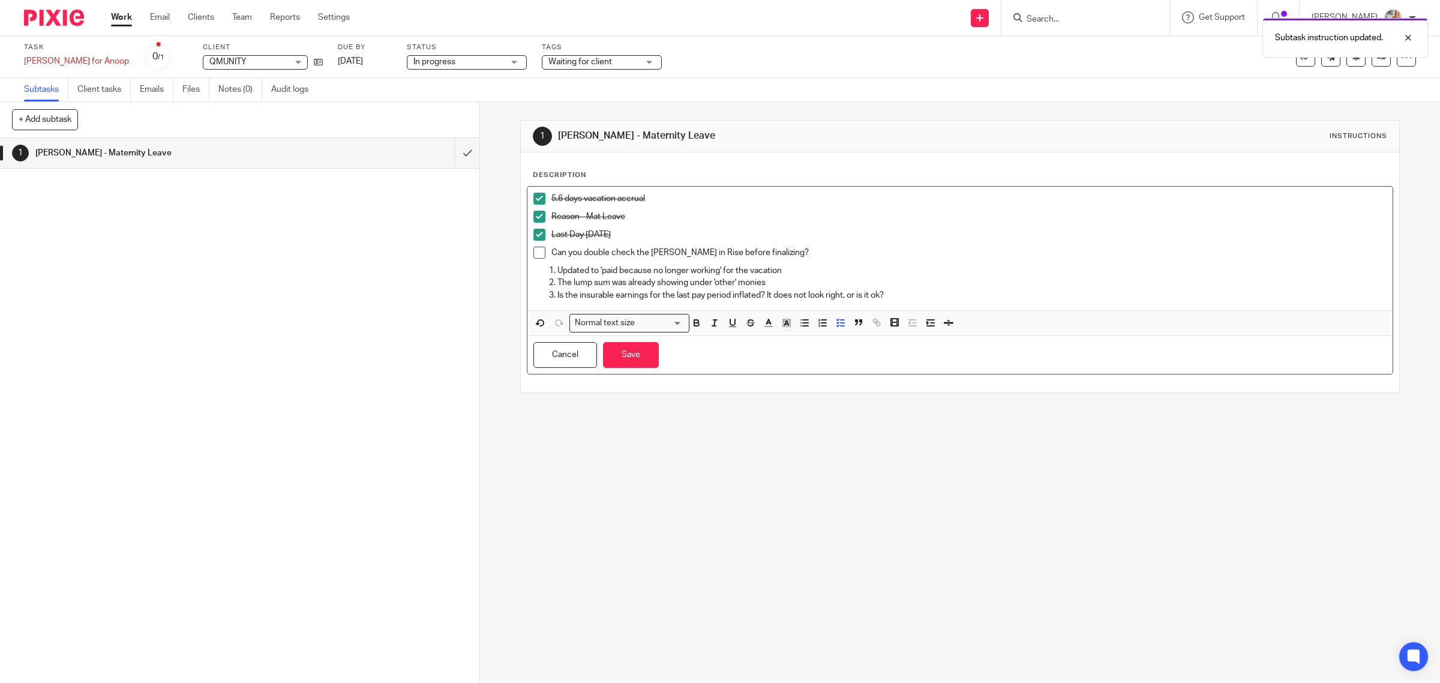
click at [814, 243] on div "Last Day Aug 15th" at bounding box center [970, 238] width 836 height 18
click at [796, 251] on p "Can you double check the ROE in Rise before finalizing?" at bounding box center [970, 253] width 836 height 12
click at [628, 357] on button "Save" at bounding box center [631, 355] width 56 height 26
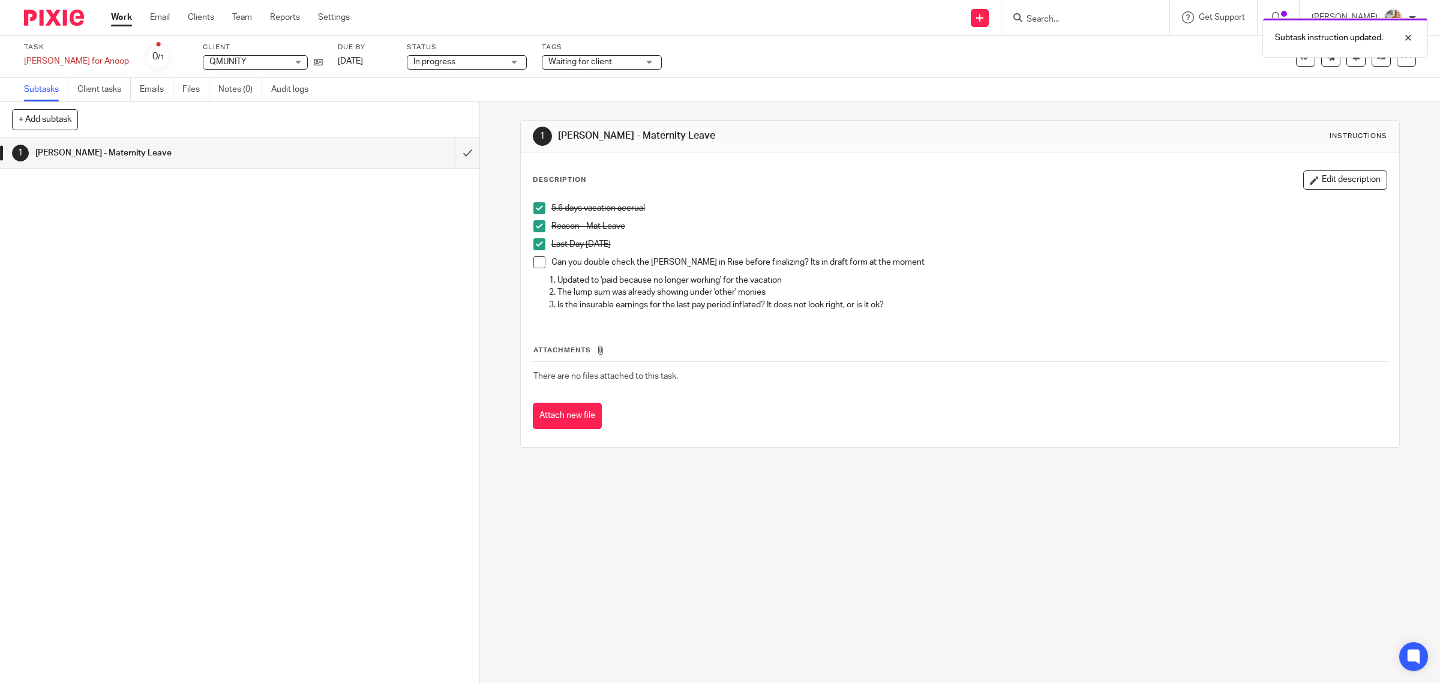
click at [560, 64] on span "Waiting for client" at bounding box center [581, 62] width 64 height 8
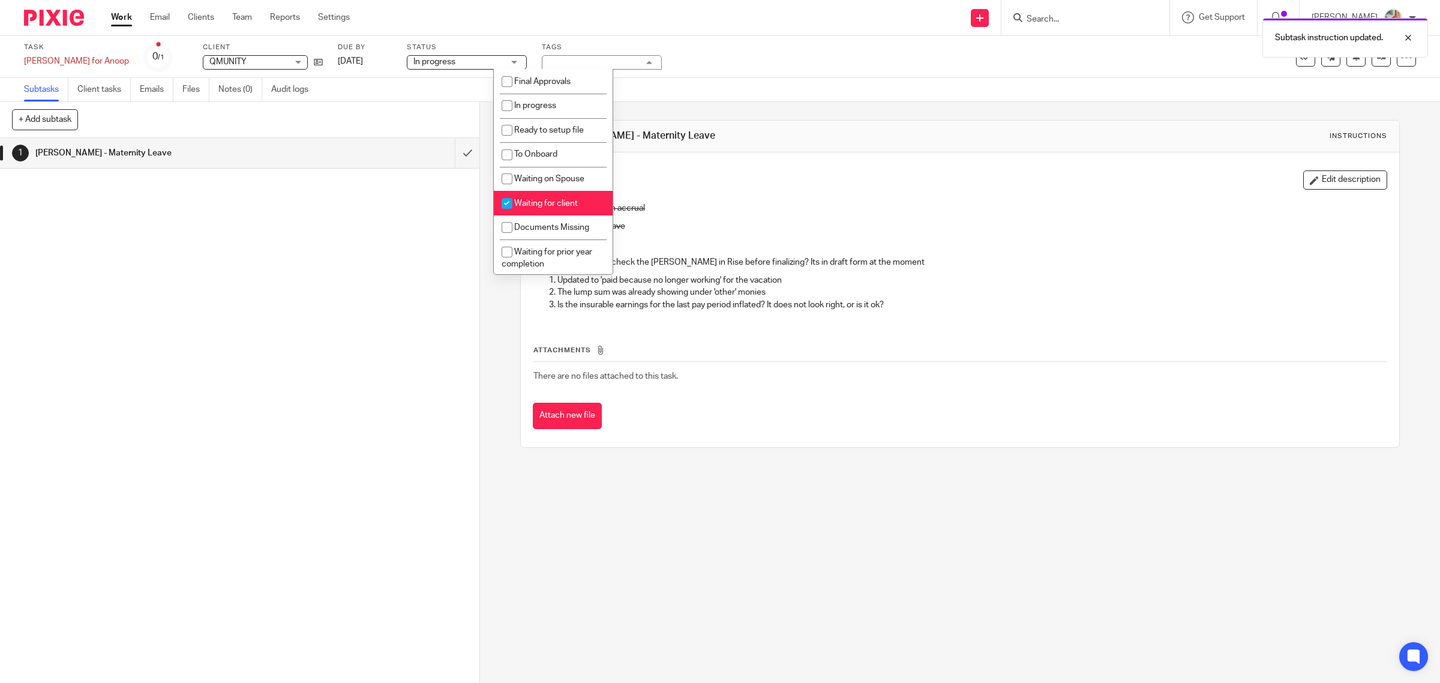
click at [510, 199] on input "checkbox" at bounding box center [507, 203] width 23 height 23
checkbox input "false"
click at [537, 87] on li "Final Approvals" at bounding box center [553, 81] width 119 height 25
checkbox input "true"
click at [546, 184] on span "[PERSON_NAME] to advise" at bounding box center [546, 191] width 88 height 21
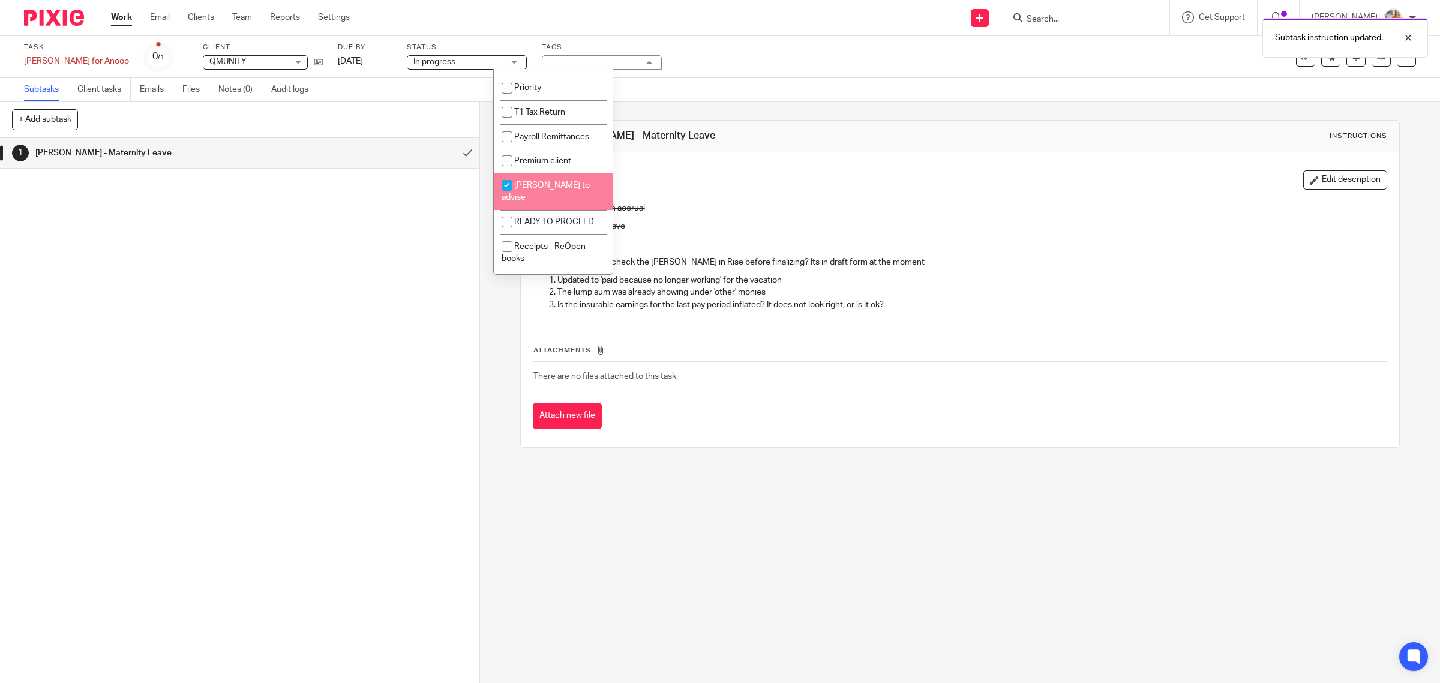
checkbox input "true"
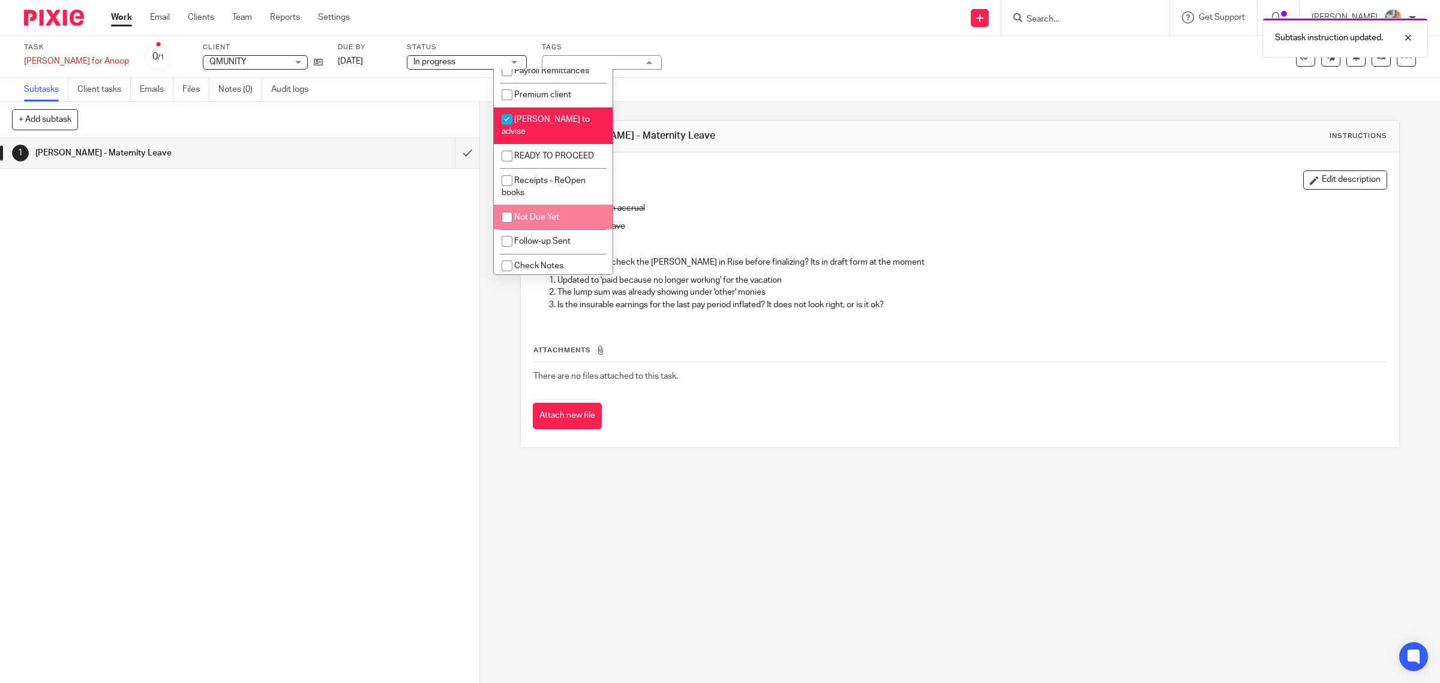
click at [851, 214] on p "5.6 days vacation accrual" at bounding box center [970, 208] width 836 height 12
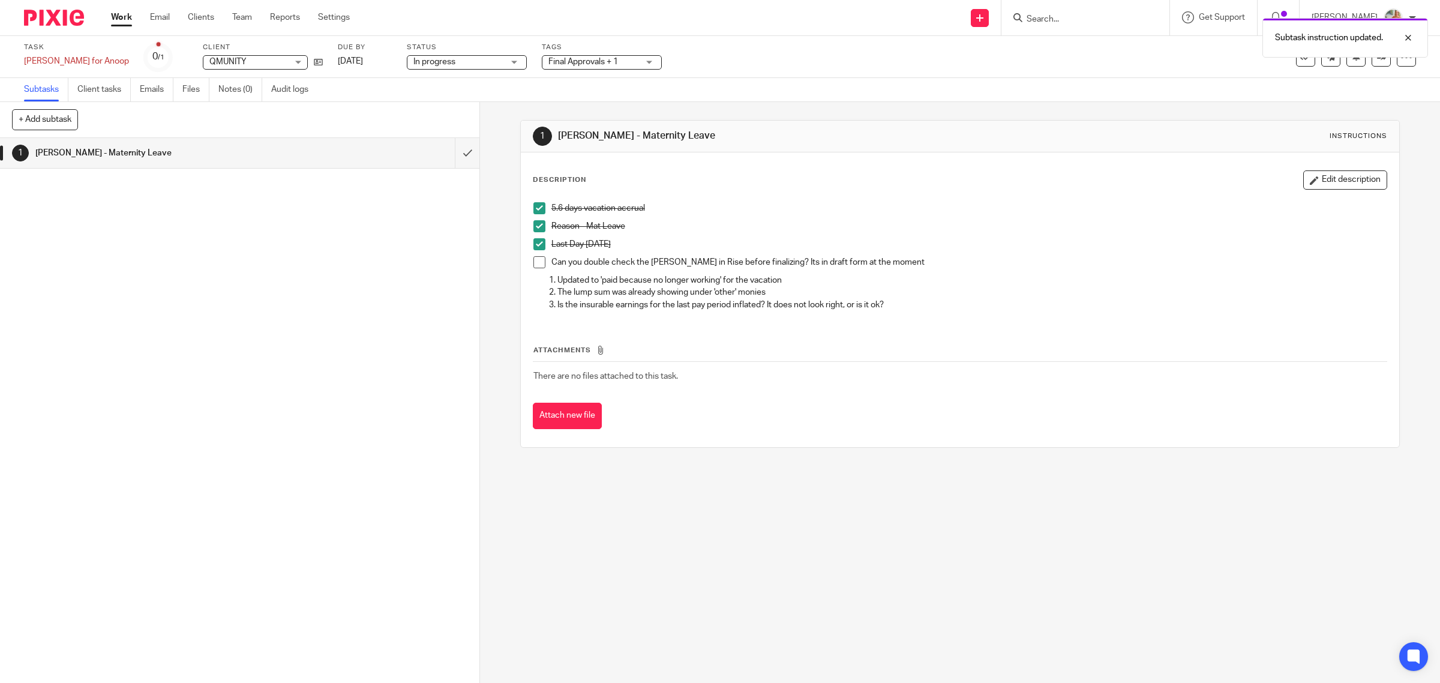
click at [338, 68] on div "Due by Aug 13, 2025" at bounding box center [365, 57] width 54 height 29
click at [338, 58] on link "Aug 13, 2025" at bounding box center [365, 61] width 54 height 13
click at [414, 64] on span "In progress" at bounding box center [435, 62] width 42 height 8
click at [955, 227] on p "Reason - Mat Leave" at bounding box center [970, 226] width 836 height 12
click at [1377, 59] on icon at bounding box center [1381, 56] width 9 height 9
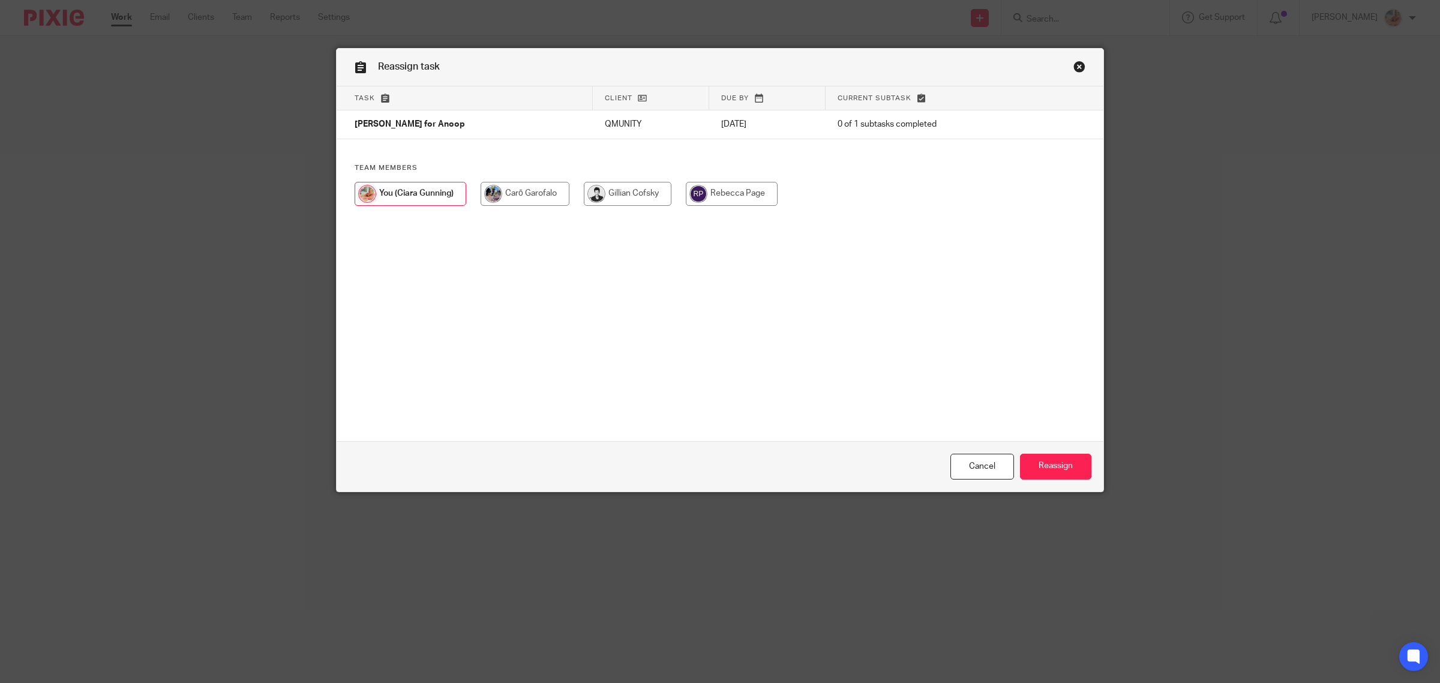
click at [587, 193] on input "radio" at bounding box center [628, 194] width 88 height 24
radio input "true"
click at [1073, 474] on input "Reassign" at bounding box center [1055, 467] width 71 height 26
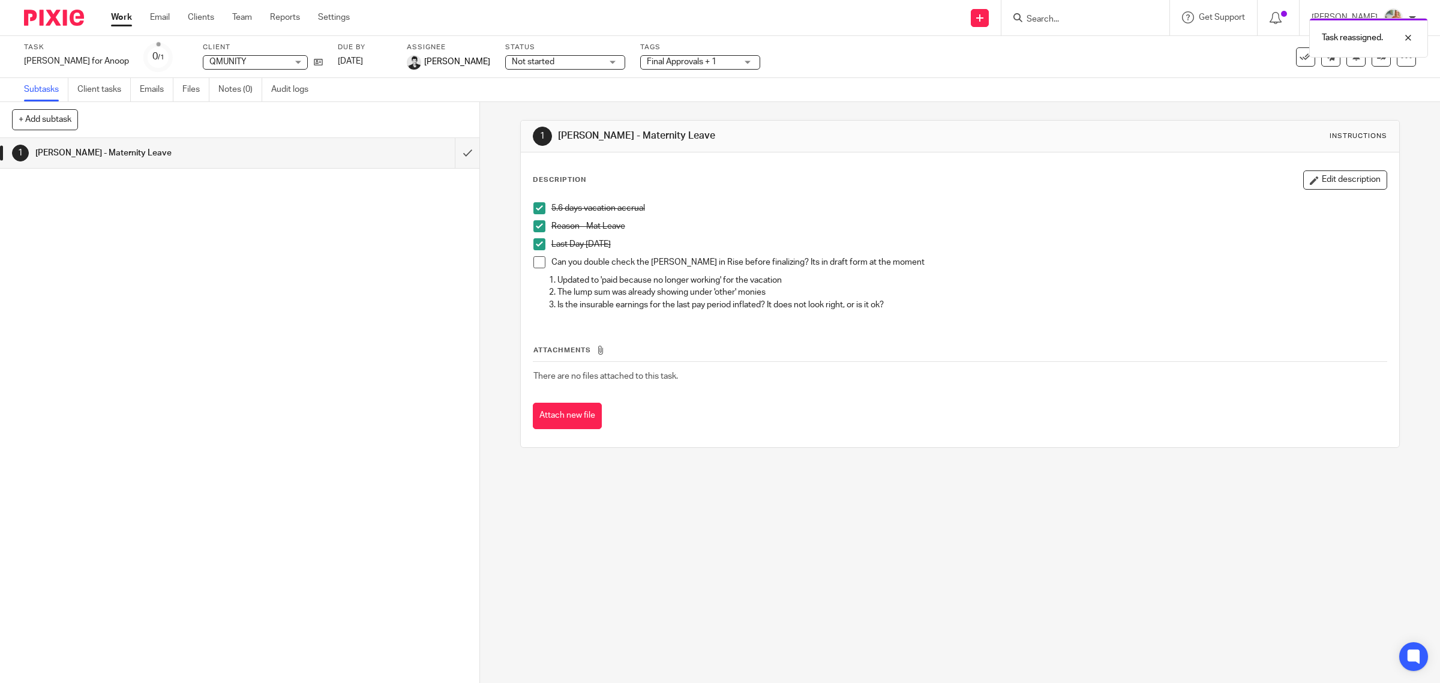
click at [649, 62] on span "Final Approvals + 1" at bounding box center [682, 62] width 70 height 8
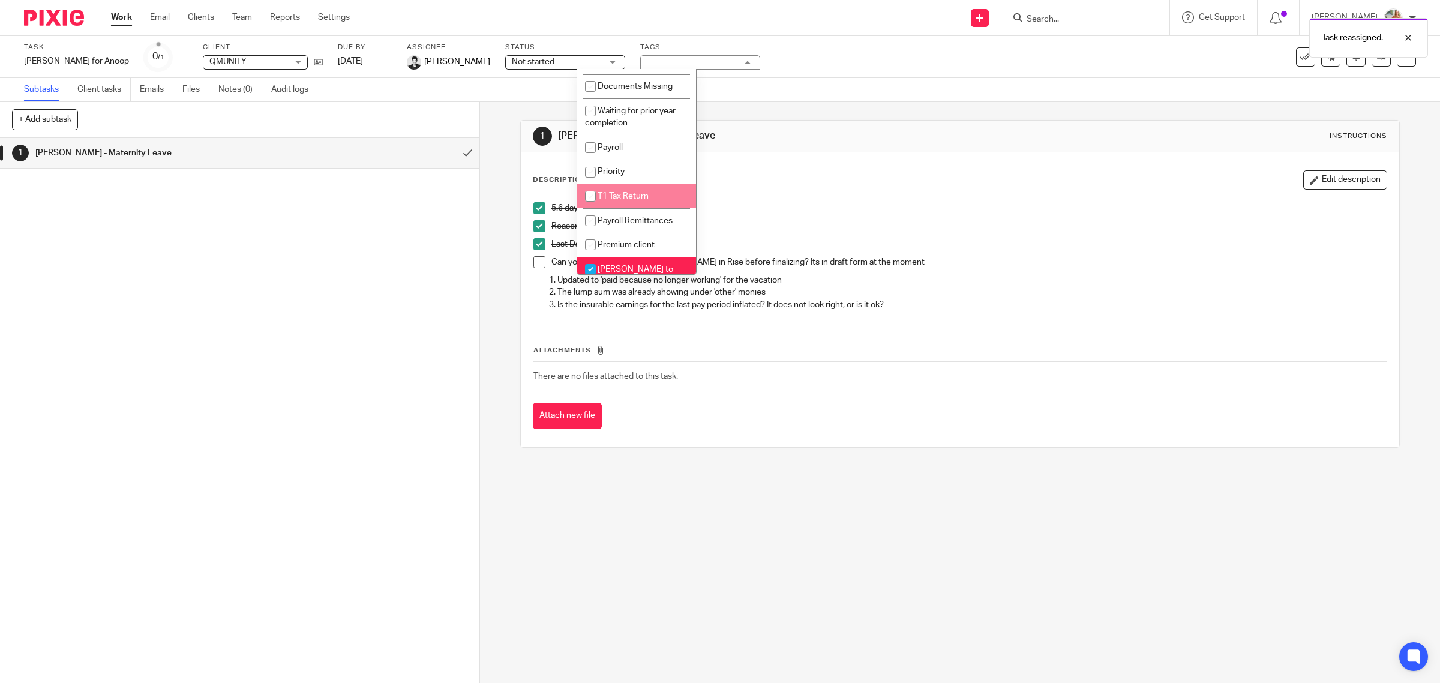
scroll to position [66, 0]
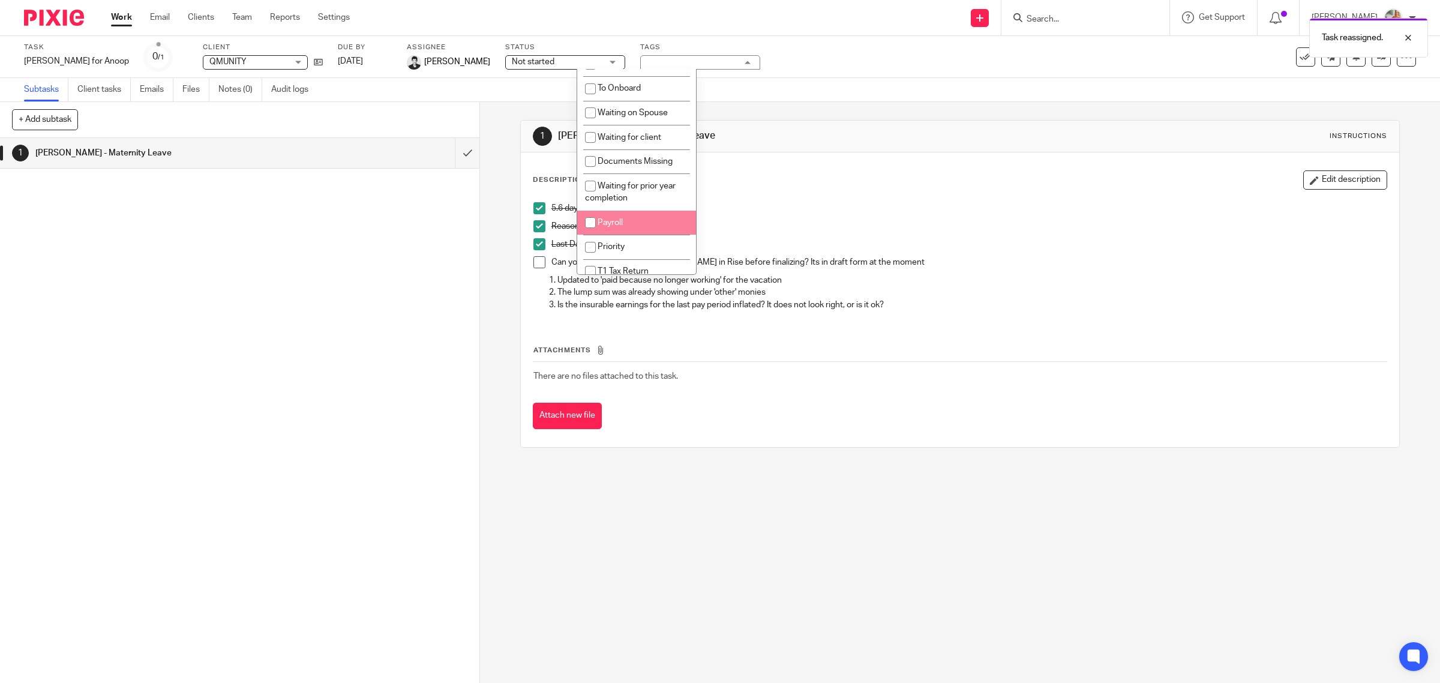
click at [627, 220] on li "Payroll" at bounding box center [636, 223] width 119 height 25
checkbox input "true"
click at [601, 238] on input "checkbox" at bounding box center [590, 247] width 23 height 23
checkbox input "true"
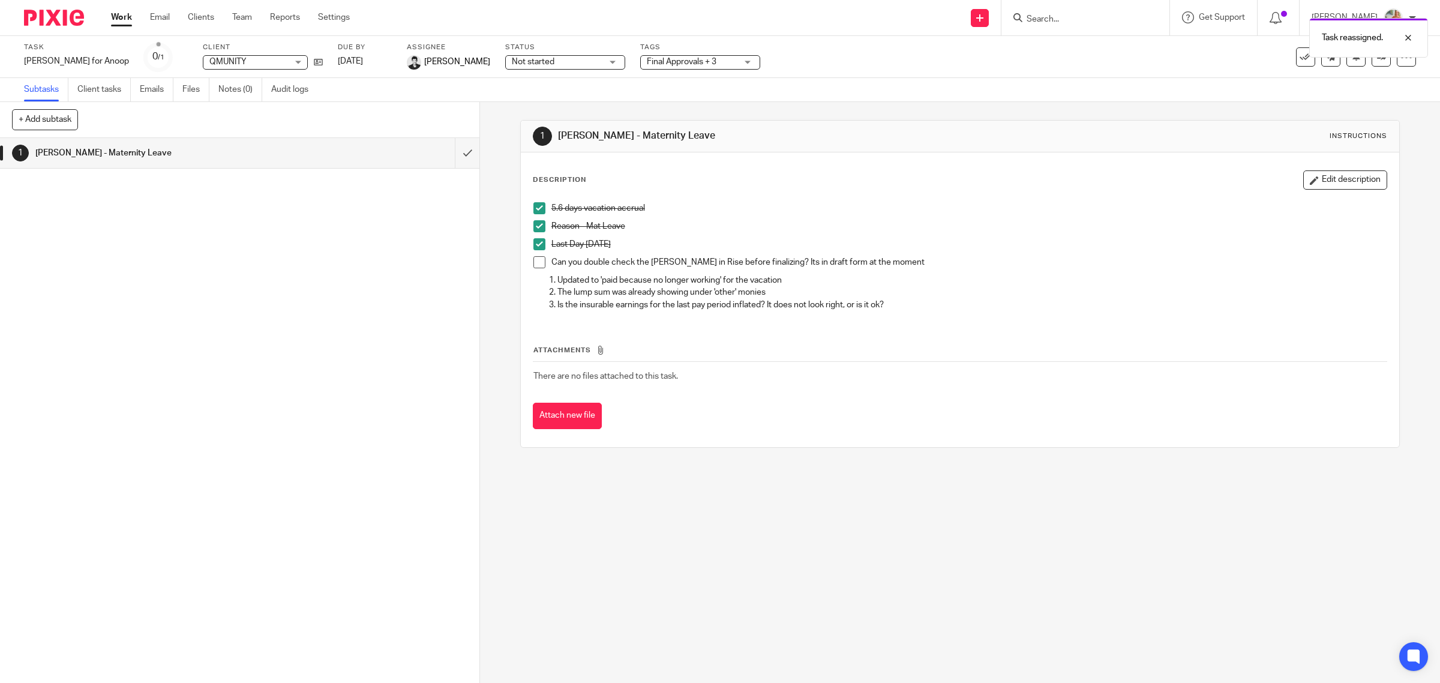
click at [853, 235] on div "Reason - Mat Leave" at bounding box center [970, 229] width 836 height 18
click at [248, 17] on link "Team" at bounding box center [242, 17] width 20 height 12
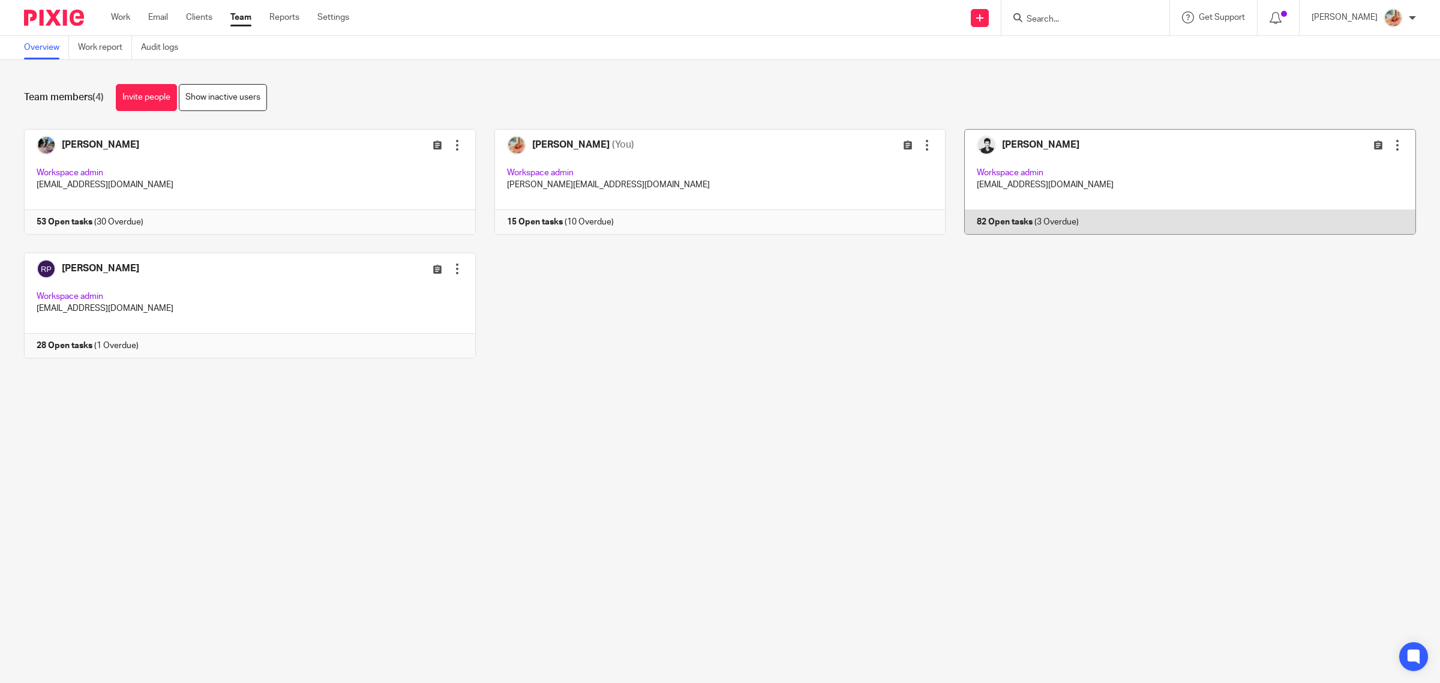
click at [1020, 212] on link at bounding box center [1181, 182] width 471 height 106
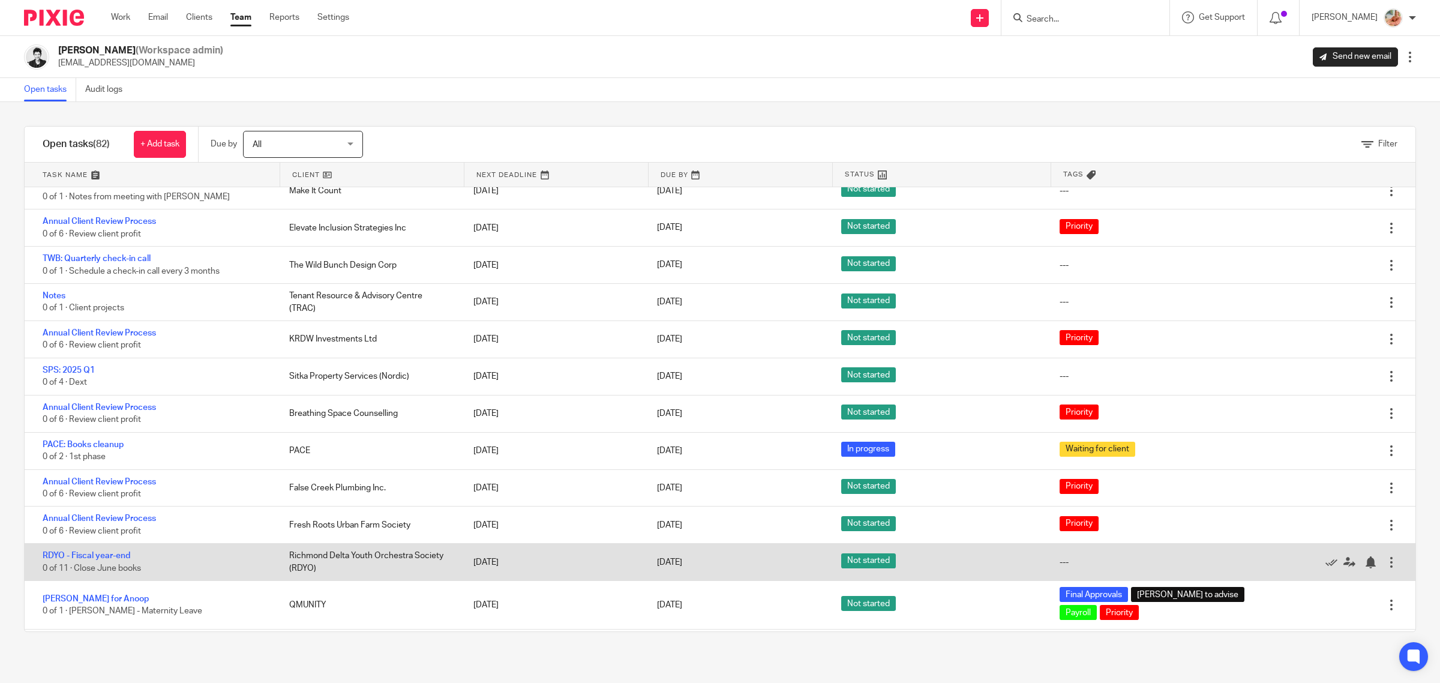
scroll to position [300, 0]
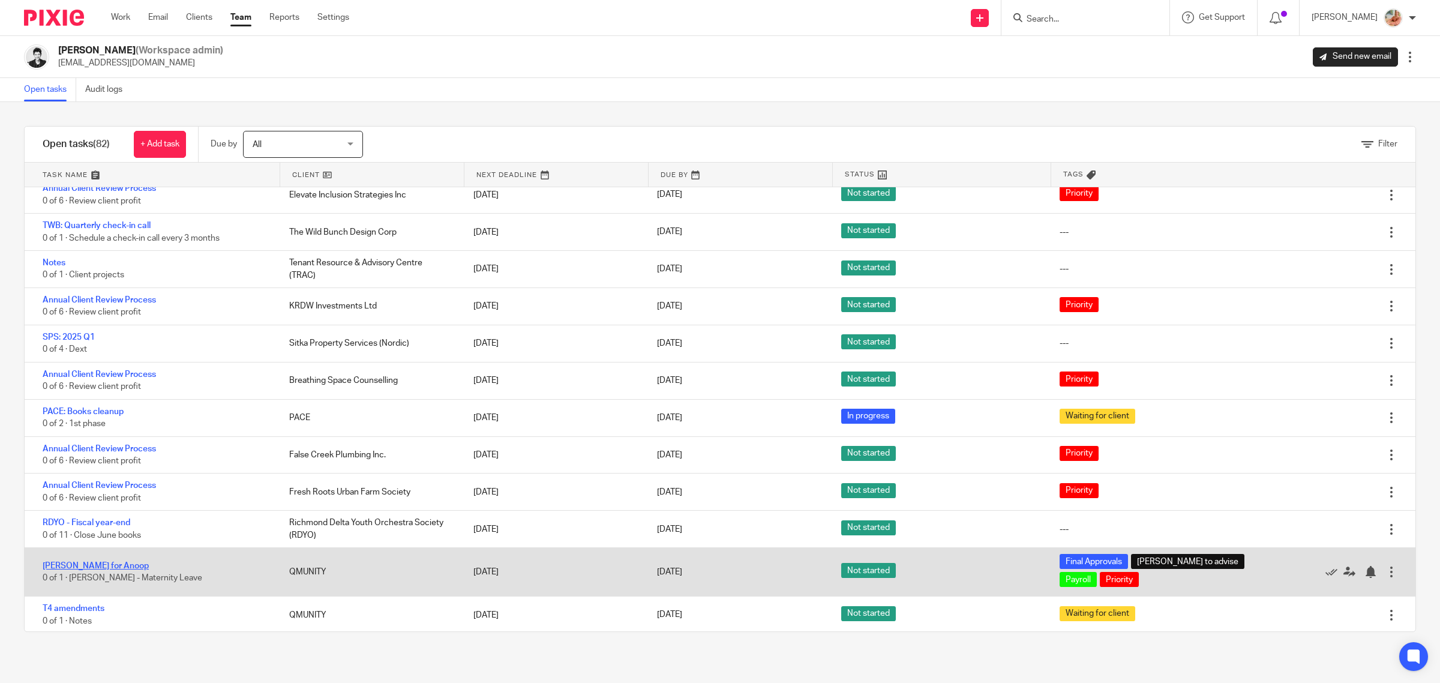
click at [86, 562] on link "[PERSON_NAME] for Anoop" at bounding box center [96, 566] width 106 height 8
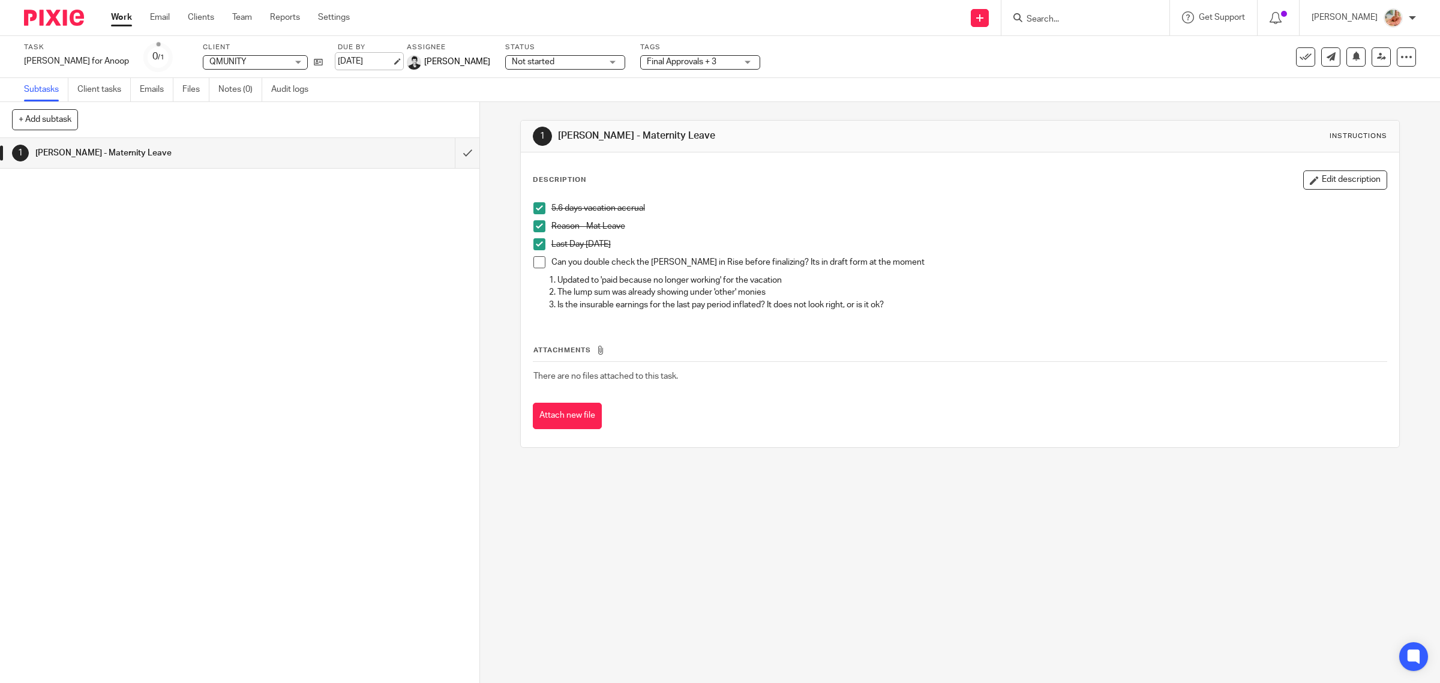
click at [338, 55] on link "[DATE]" at bounding box center [365, 61] width 54 height 13
click at [236, 15] on link "Team" at bounding box center [242, 17] width 20 height 12
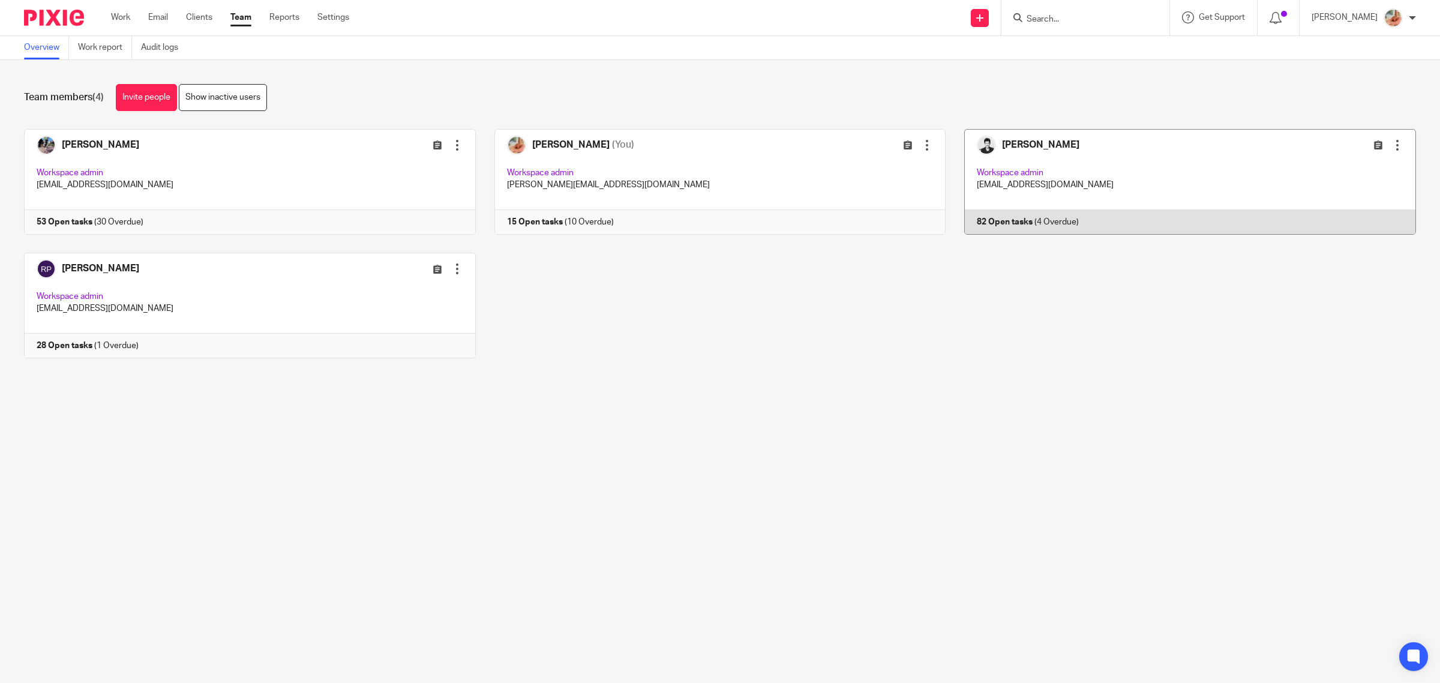
click at [1079, 194] on link at bounding box center [1181, 182] width 471 height 106
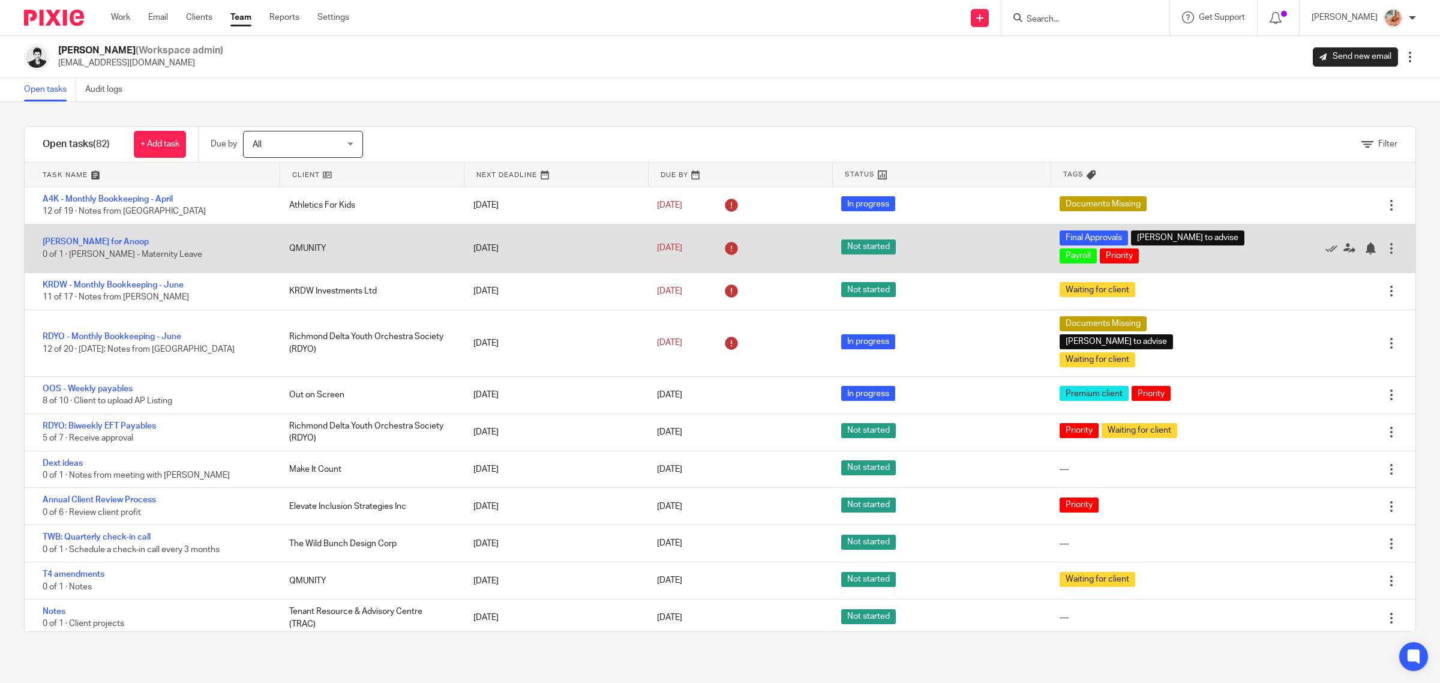
click at [54, 235] on div "ROE for Anoop 0 of 1 · ROE - Maternity Leave" at bounding box center [151, 248] width 253 height 37
click at [60, 247] on div "ROE for Anoop 0 of 1 · ROE - Maternity Leave" at bounding box center [151, 248] width 253 height 37
click at [61, 244] on link "[PERSON_NAME] for Anoop" at bounding box center [96, 242] width 106 height 8
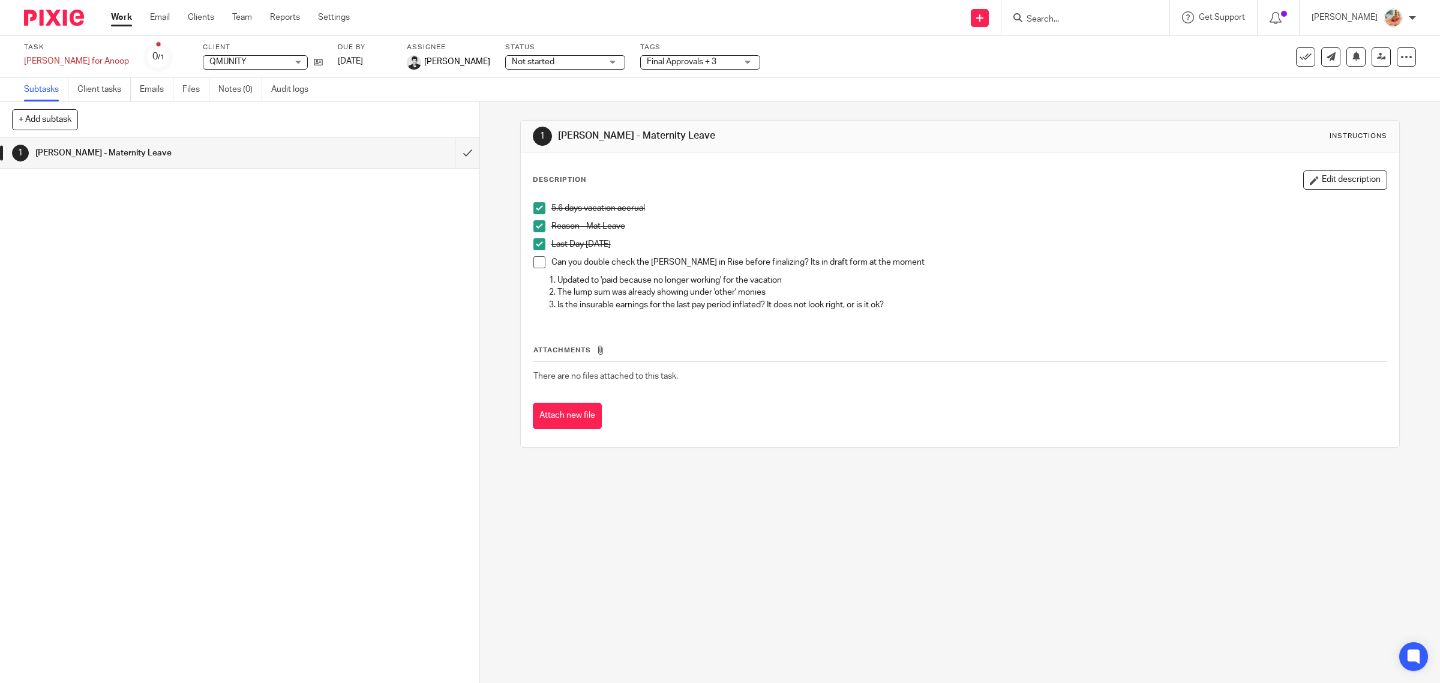
click at [512, 59] on span "Not started" at bounding box center [533, 62] width 43 height 8
click at [473, 106] on span "In progress" at bounding box center [471, 105] width 42 height 8
click at [338, 63] on link "Aug 1, 2025" at bounding box center [365, 61] width 54 height 13
click at [233, 15] on link "Team" at bounding box center [242, 17] width 20 height 12
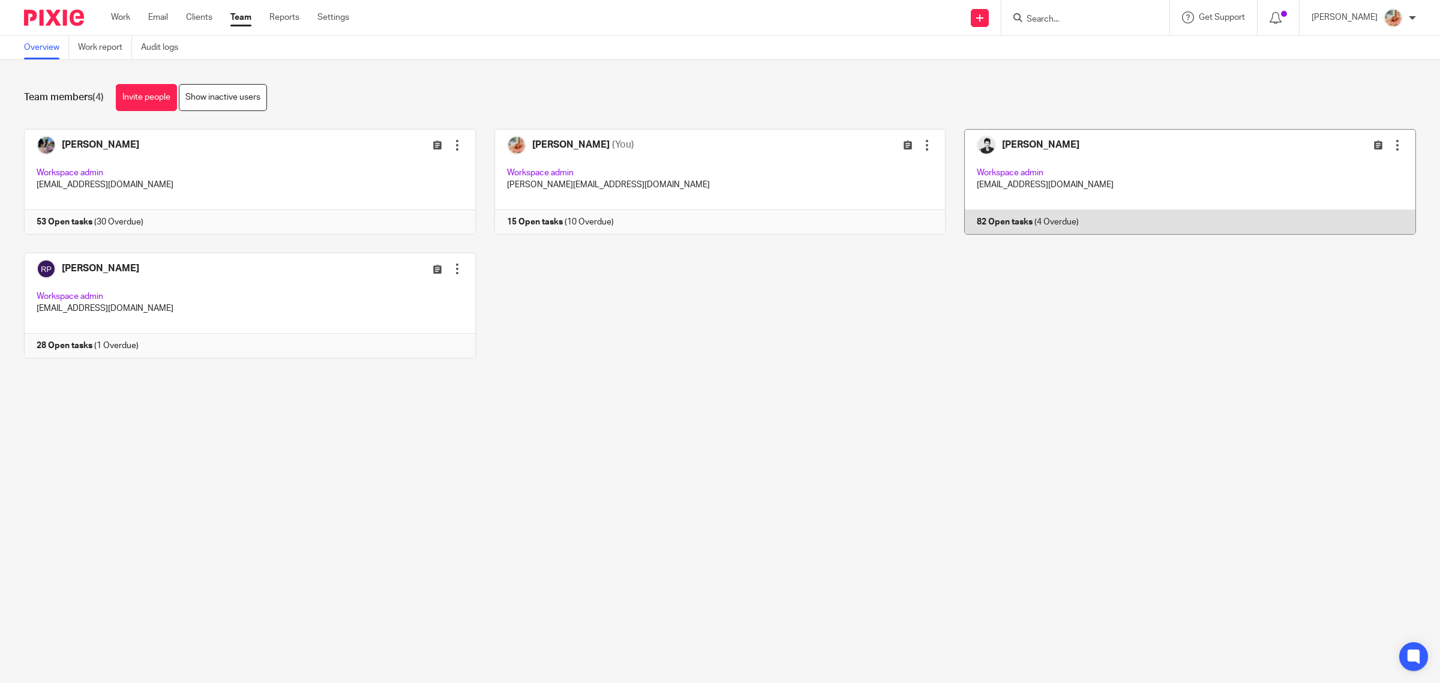
click at [1128, 199] on link at bounding box center [1181, 182] width 471 height 106
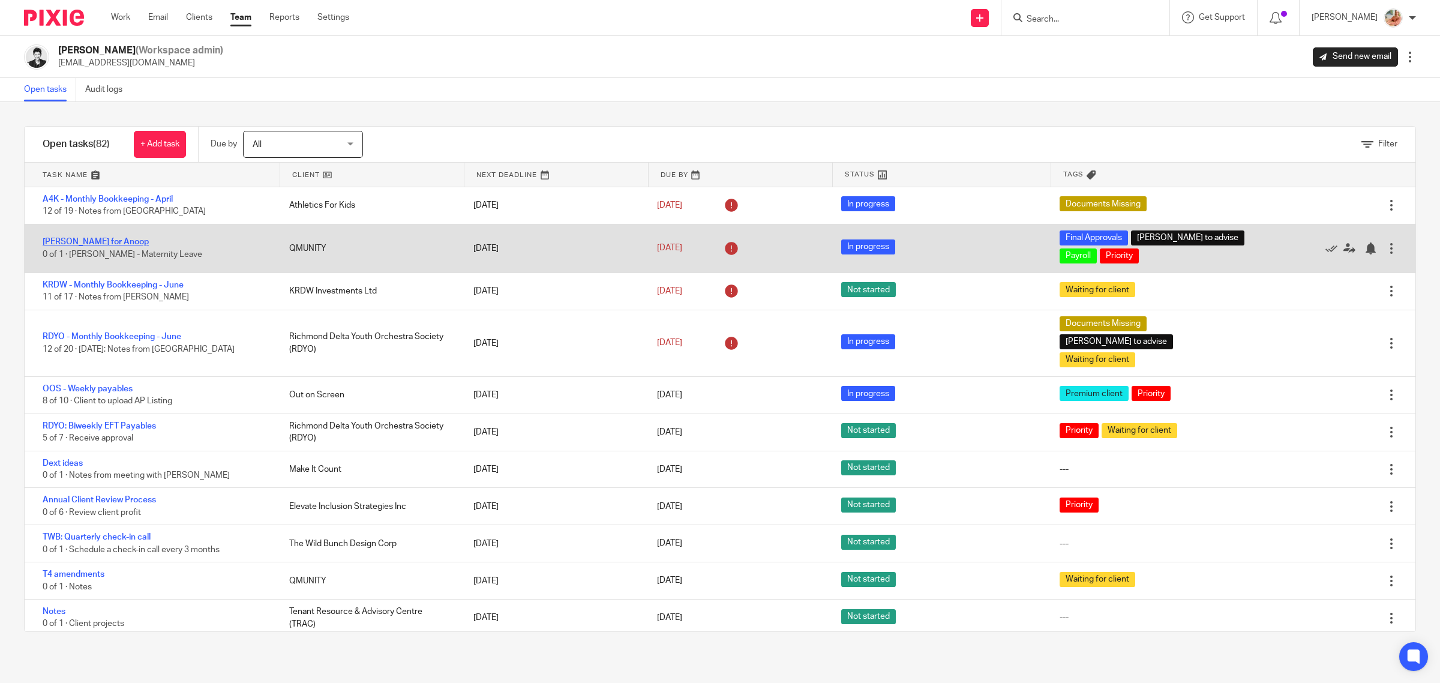
click at [79, 240] on link "[PERSON_NAME] for Anoop" at bounding box center [96, 242] width 106 height 8
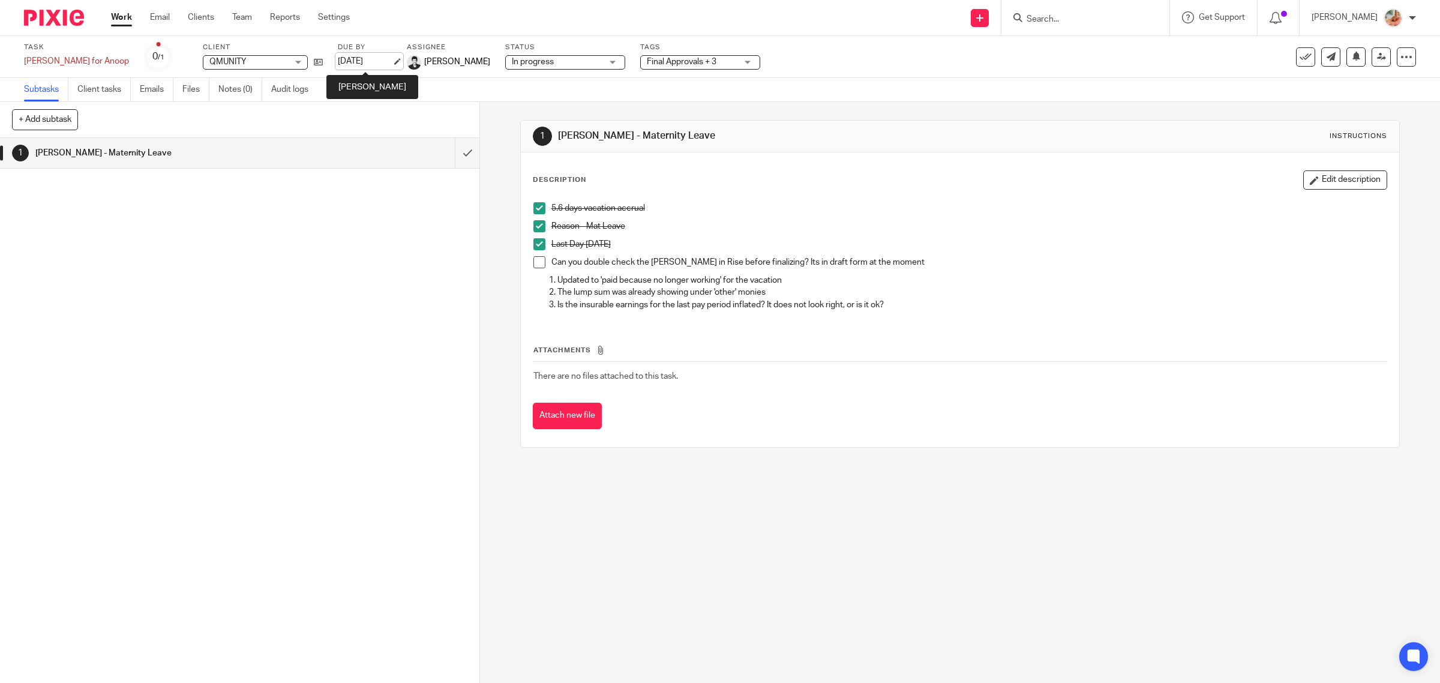
click at [338, 62] on link "[DATE]" at bounding box center [365, 61] width 54 height 13
click at [123, 19] on link "Work" at bounding box center [121, 17] width 21 height 12
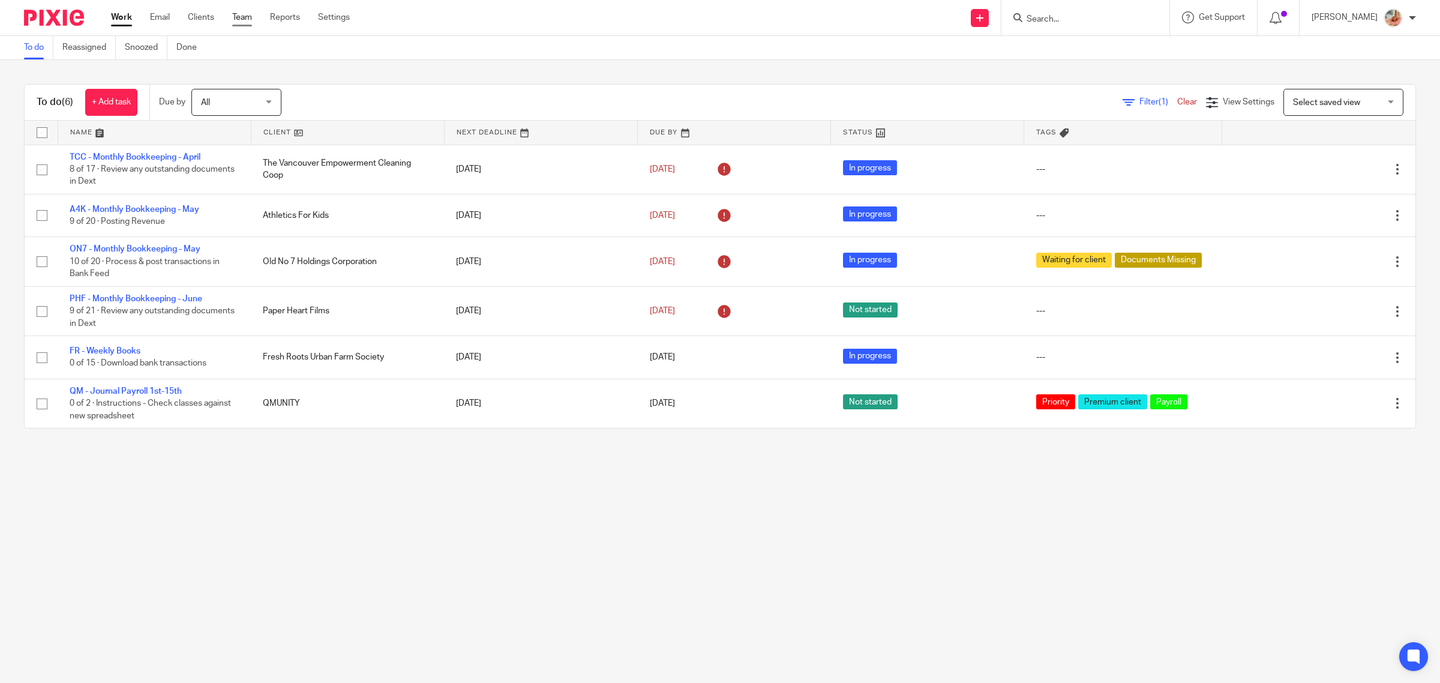
click at [244, 18] on link "Team" at bounding box center [242, 17] width 20 height 12
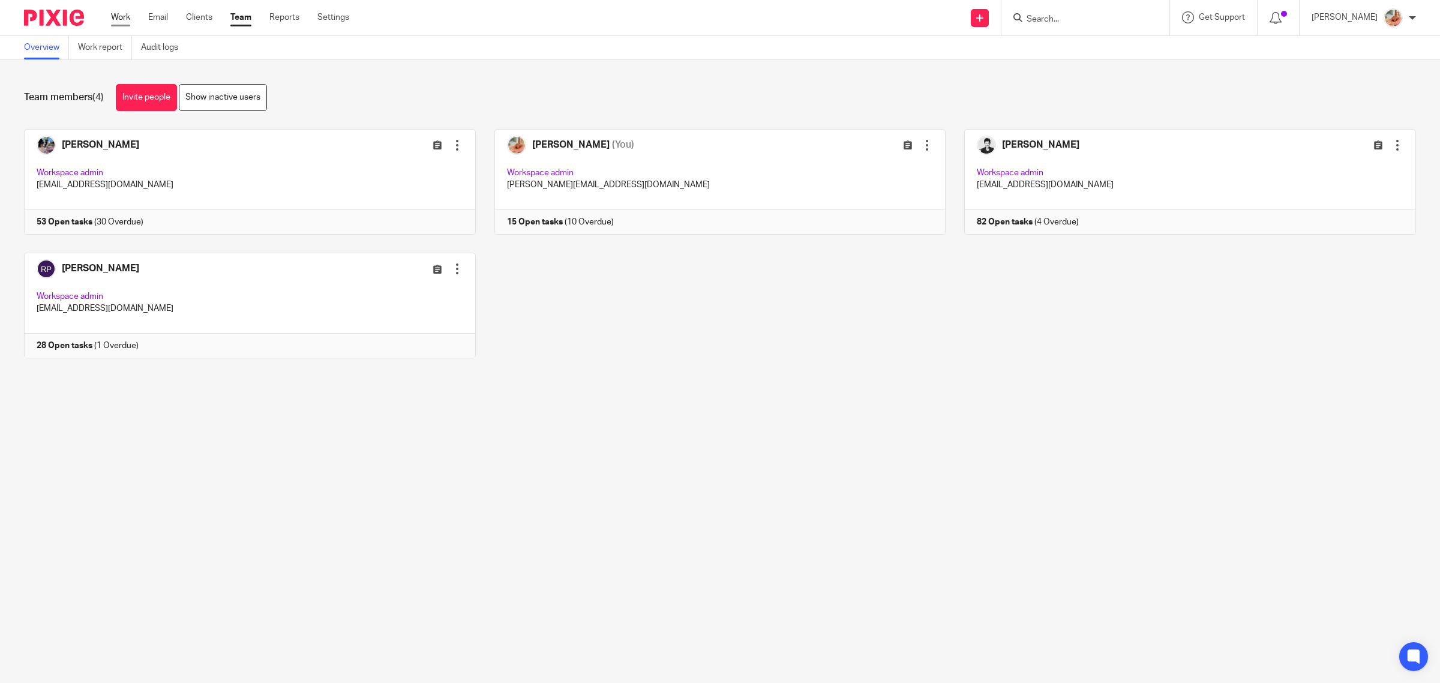
click at [118, 13] on link "Work" at bounding box center [120, 17] width 19 height 12
